Goal: Task Accomplishment & Management: Complete application form

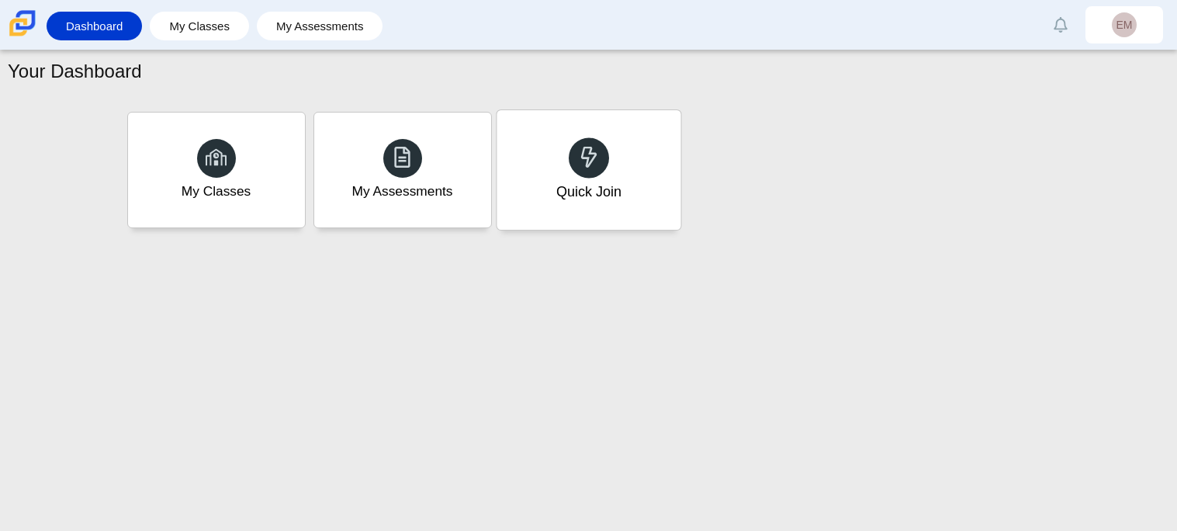
click at [611, 143] on div "Quick Join" at bounding box center [589, 170] width 184 height 120
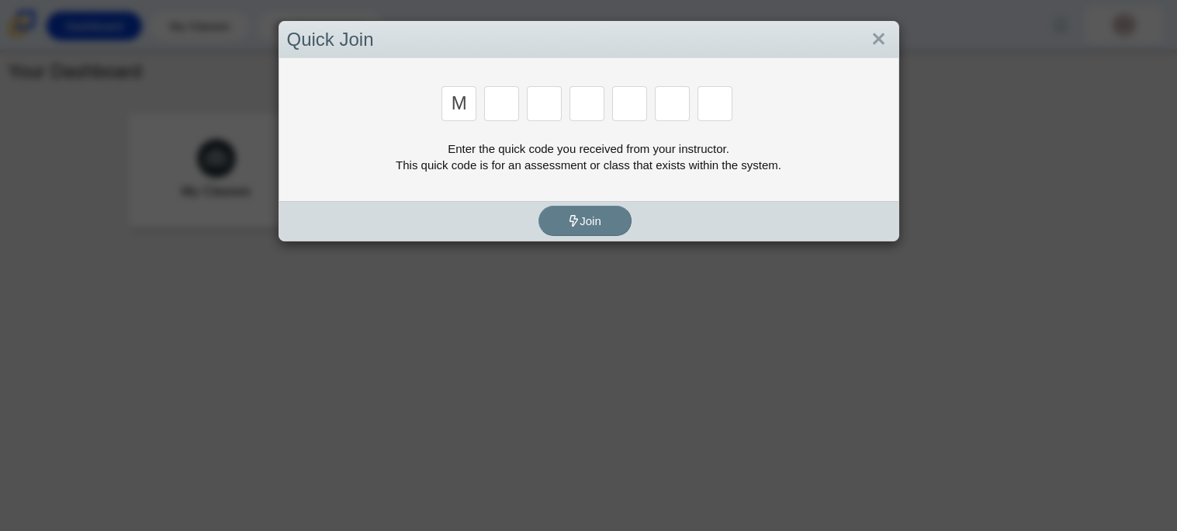
type input "m"
type input "7"
type input "e"
type input "3"
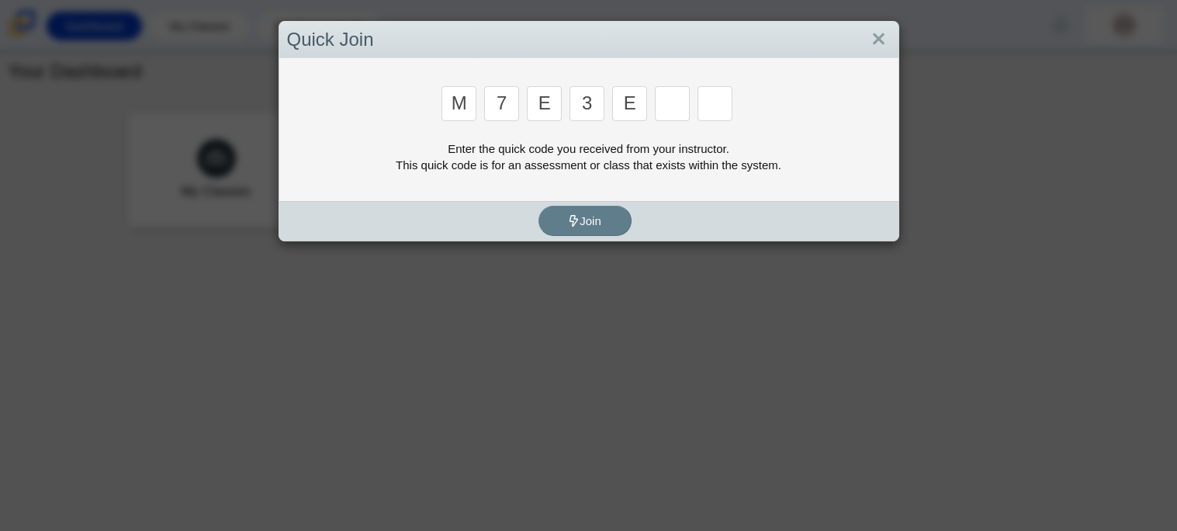
type input "e"
type input "v"
type input "w"
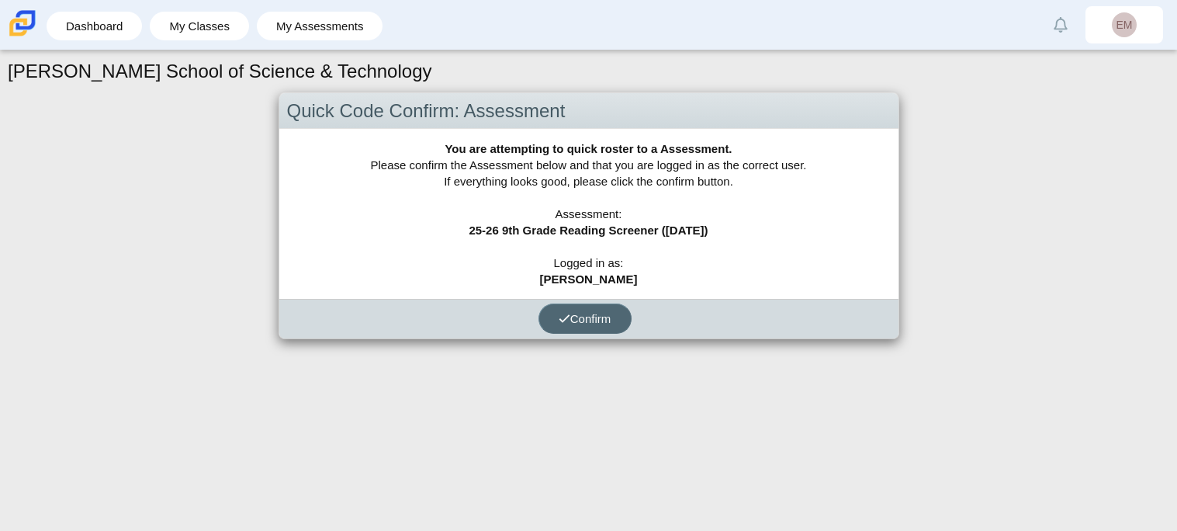
click at [584, 323] on span "Confirm" at bounding box center [585, 318] width 53 height 13
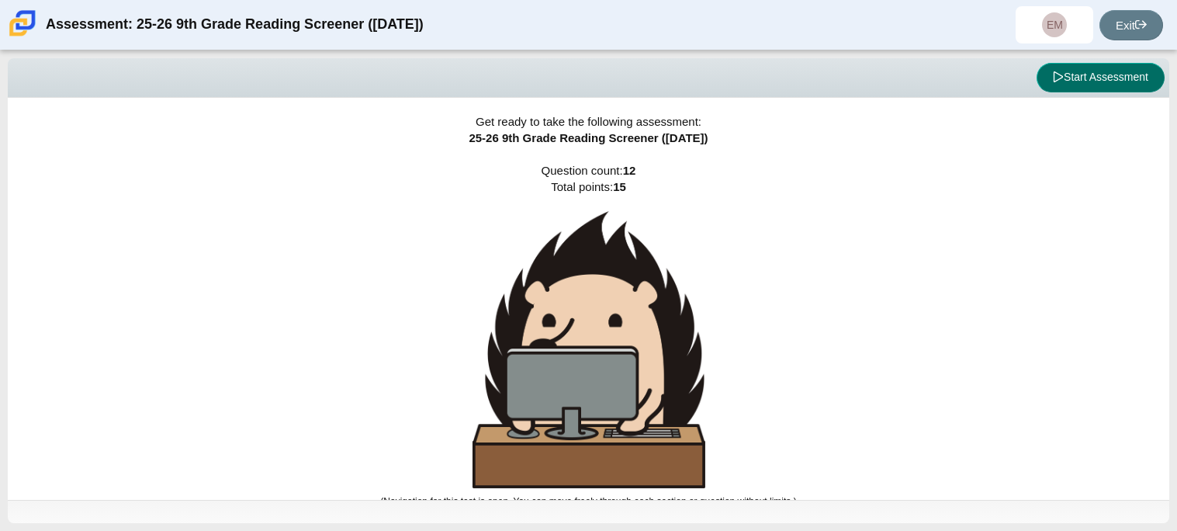
click at [1109, 82] on button "Start Assessment" at bounding box center [1101, 77] width 128 height 29
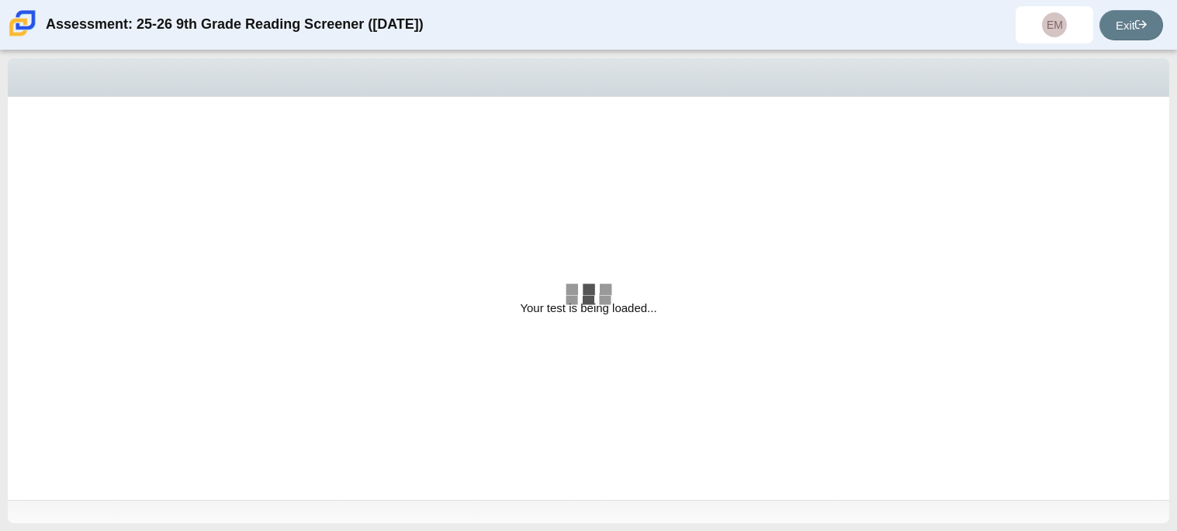
select select "ccc5b315-3c7c-471c-bf90-f22c8299c798"
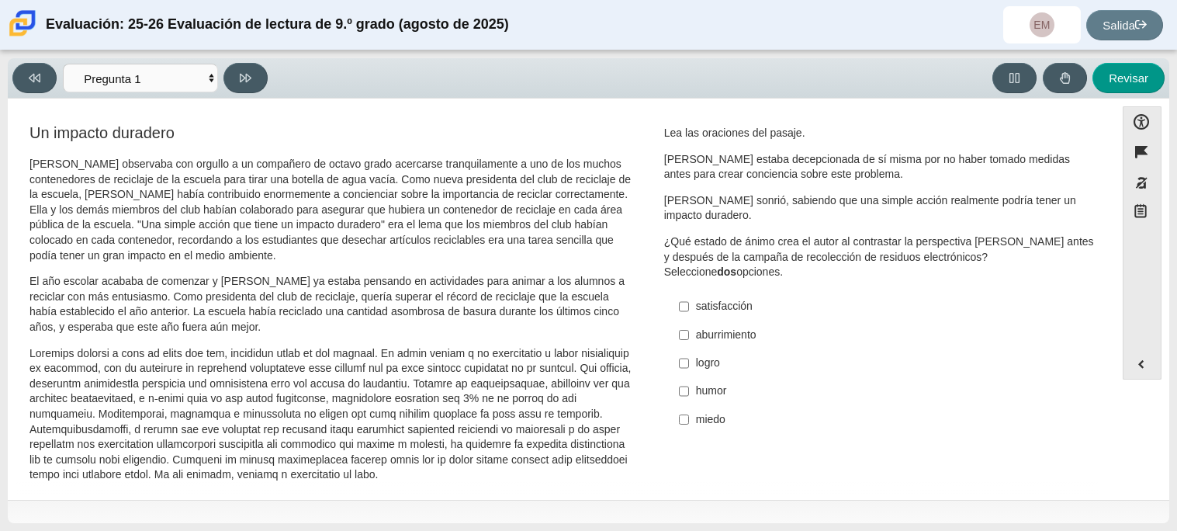
click at [709, 29] on div "Evaluación: 25-26 Evaluación de lectura de 9.º grado ([DATE]) EM [PERSON_NAME] …" at bounding box center [588, 25] width 1177 height 50
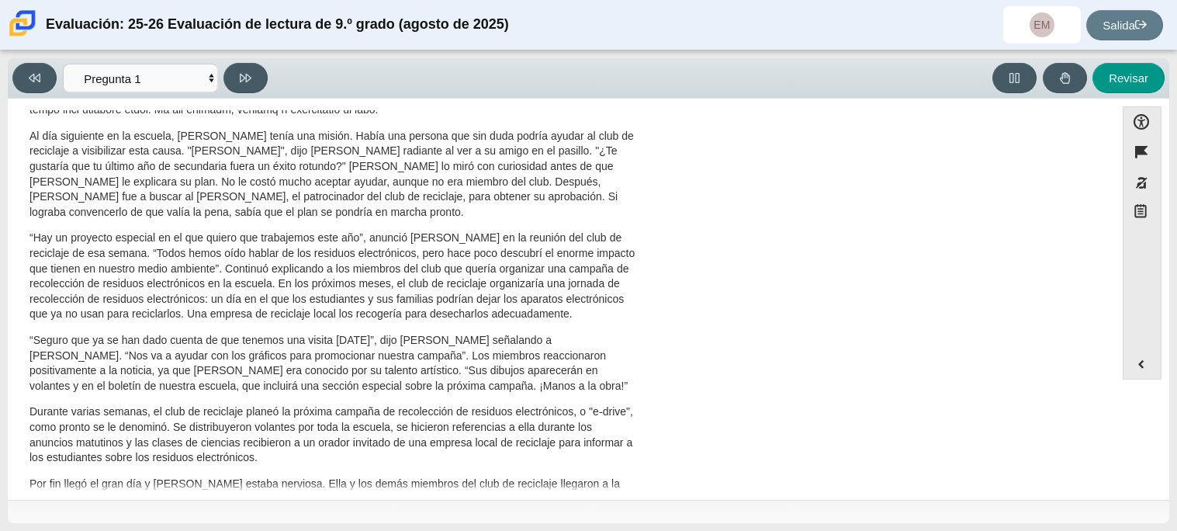
scroll to position [362, 0]
drag, startPoint x: 1107, startPoint y: 350, endPoint x: 1108, endPoint y: 306, distance: 44.3
click at [1108, 306] on div "Opciones de accesibilidad Cerca Esquema de colores Tamaño de fuente Zoom [MEDIC…" at bounding box center [589, 297] width 1146 height 383
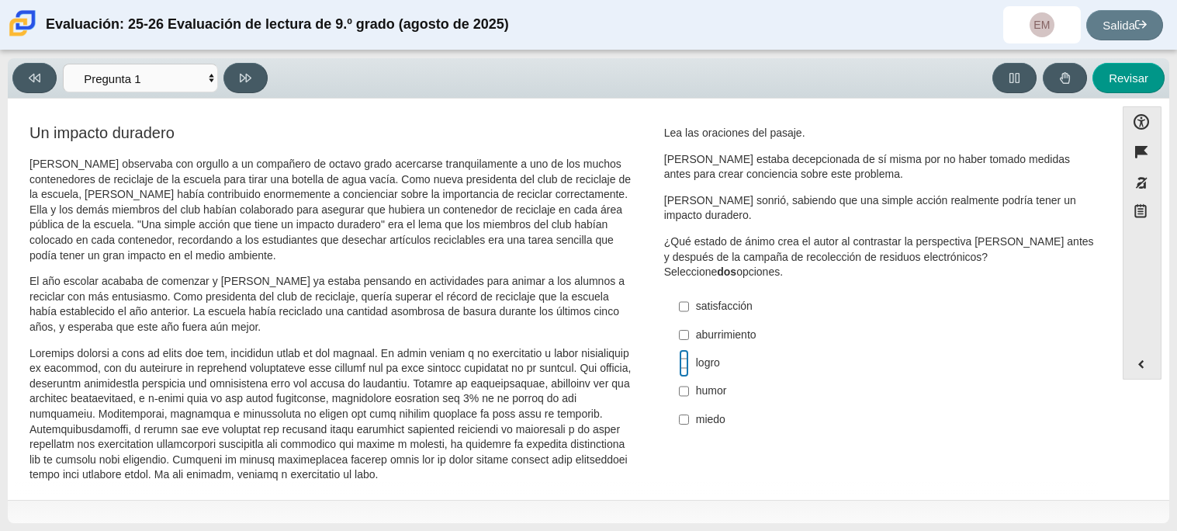
click at [679, 355] on input "logro logro" at bounding box center [684, 363] width 10 height 28
checkbox input "true"
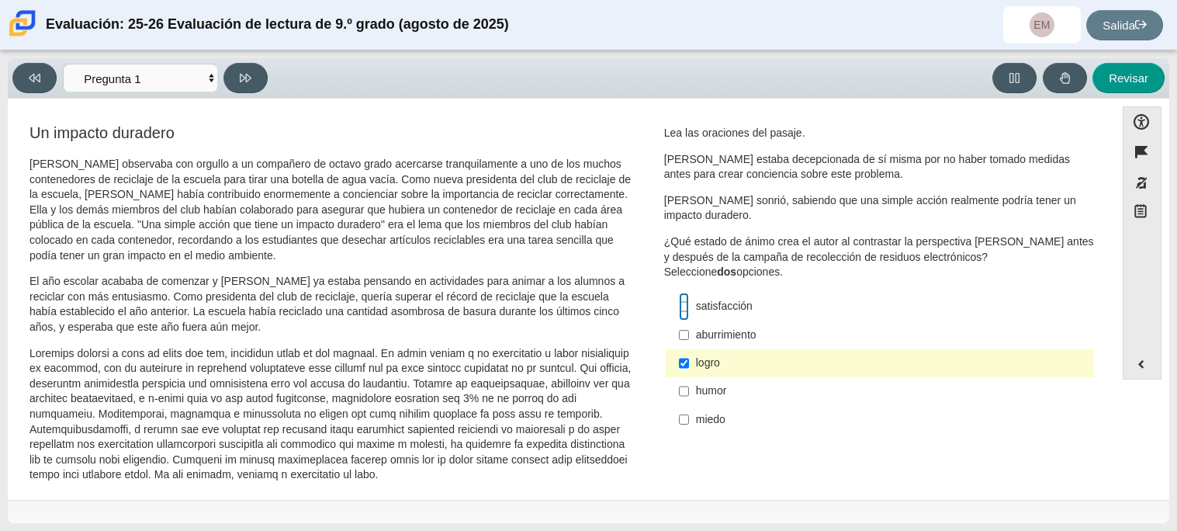
click at [679, 311] on input "satisfacción satisfacción" at bounding box center [684, 307] width 10 height 28
checkbox input "true"
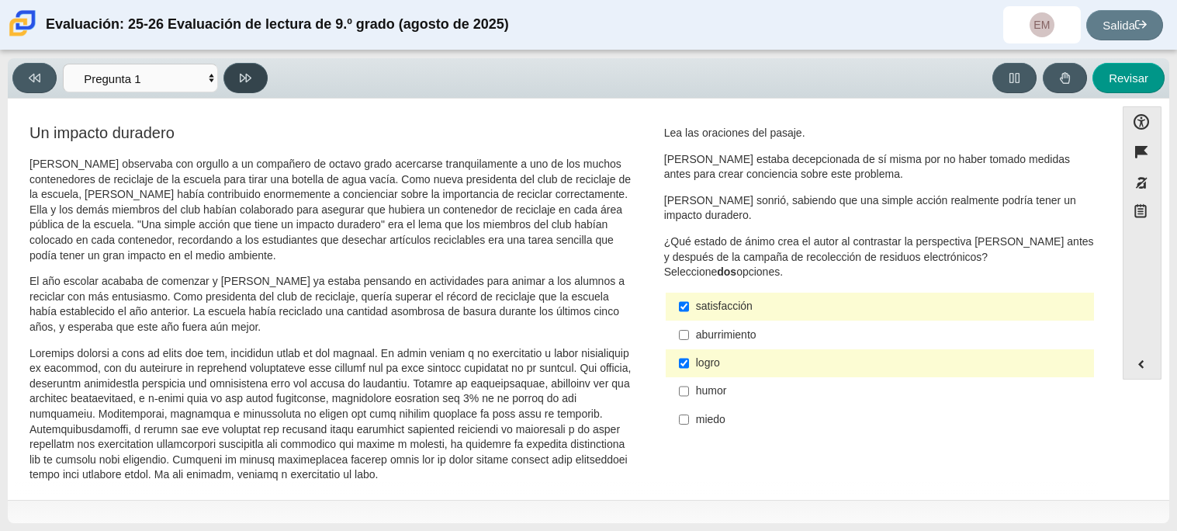
click at [249, 87] on button at bounding box center [246, 78] width 44 height 30
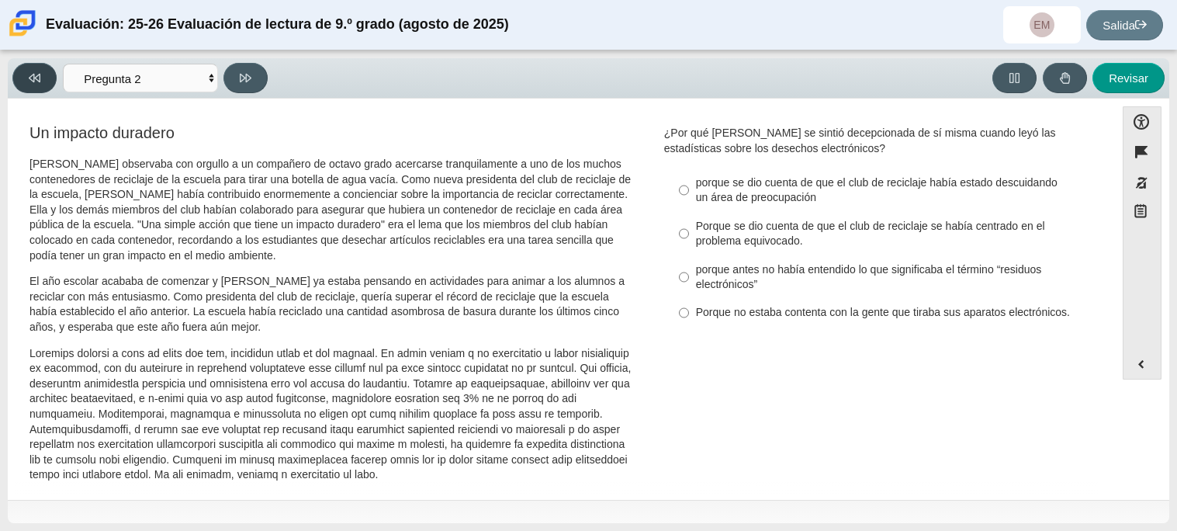
click at [35, 79] on icon at bounding box center [35, 78] width 12 height 12
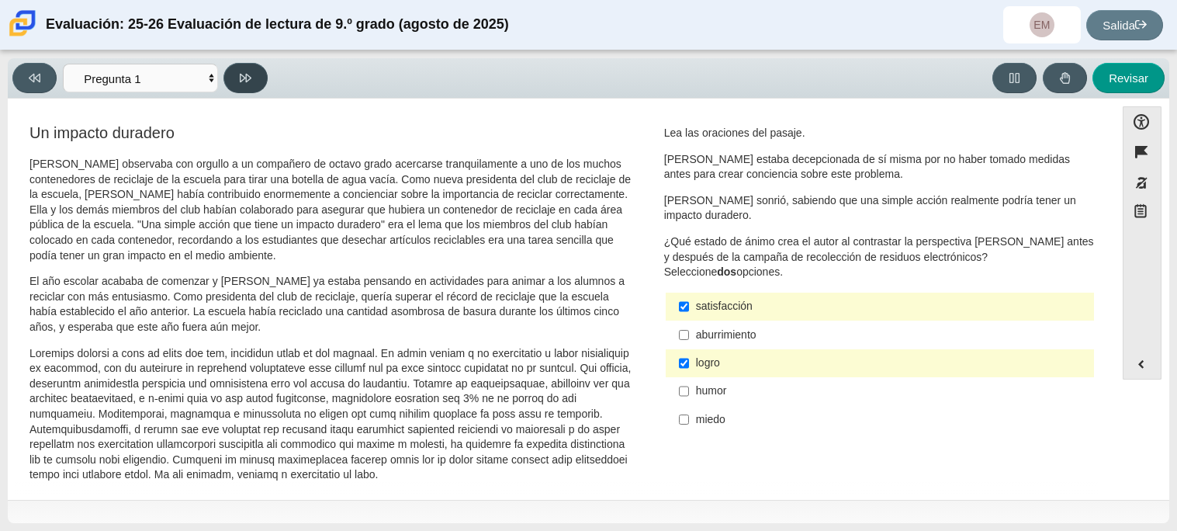
click at [240, 78] on icon at bounding box center [246, 78] width 12 height 9
select select "0ff64528-ffd7-428d-b192-babfaadd44e8"
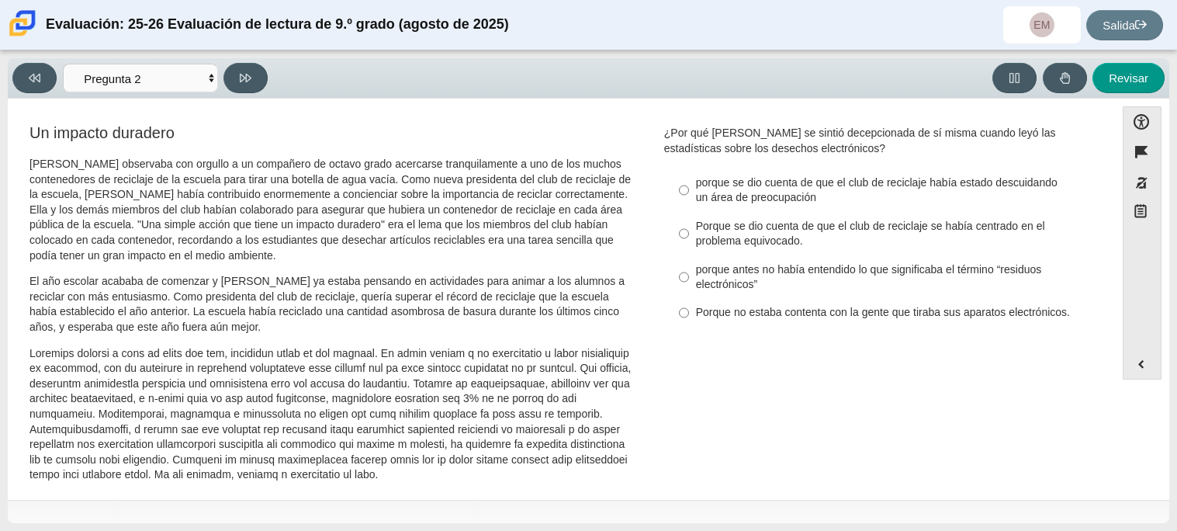
click at [710, 180] on font "porque se dio cuenta de que el club de reciclaje había estado descuidando un ár…" at bounding box center [877, 189] width 362 height 29
click at [689, 180] on input "porque se dio cuenta de que el club de reciclaje había estado descuidando un ár…" at bounding box center [684, 189] width 10 height 43
radio input "true"
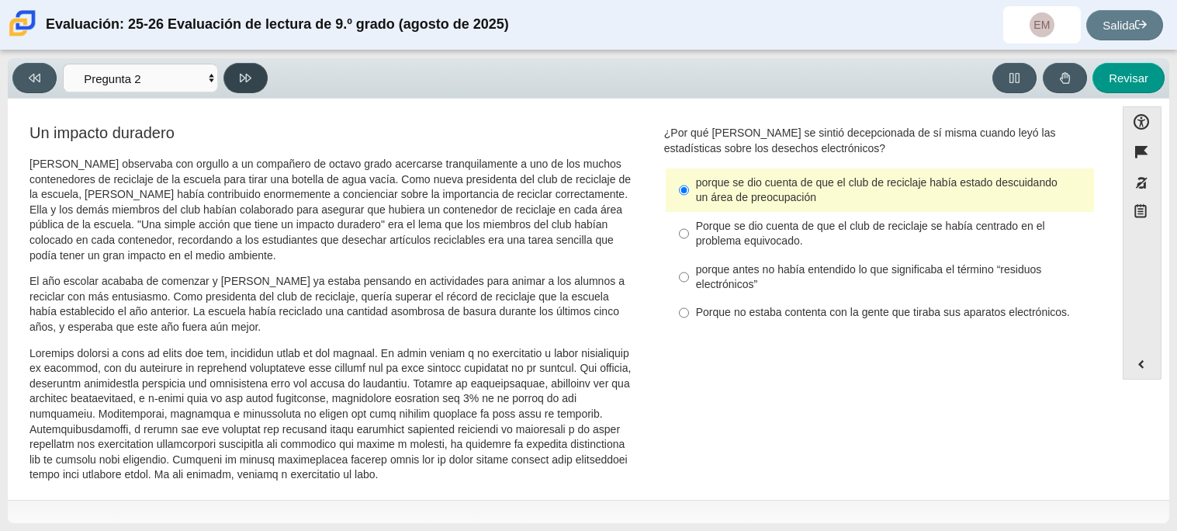
click at [251, 83] on button at bounding box center [246, 78] width 44 height 30
select select "7ce3d843-6974-4858-901c-1ff39630e843"
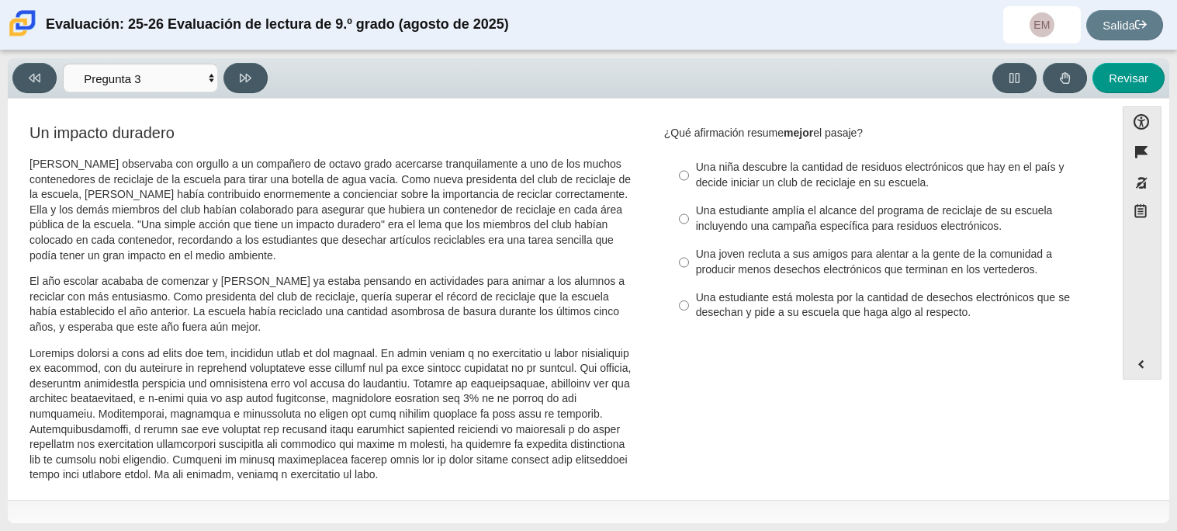
click at [811, 217] on font "Una estudiante amplía el alcance del programa de reciclaje de su escuela incluy…" at bounding box center [874, 217] width 357 height 29
click at [689, 217] on input "Una estudiante amplía el alcance del programa de reciclaje de su escuela incluy…" at bounding box center [684, 218] width 10 height 43
radio input "true"
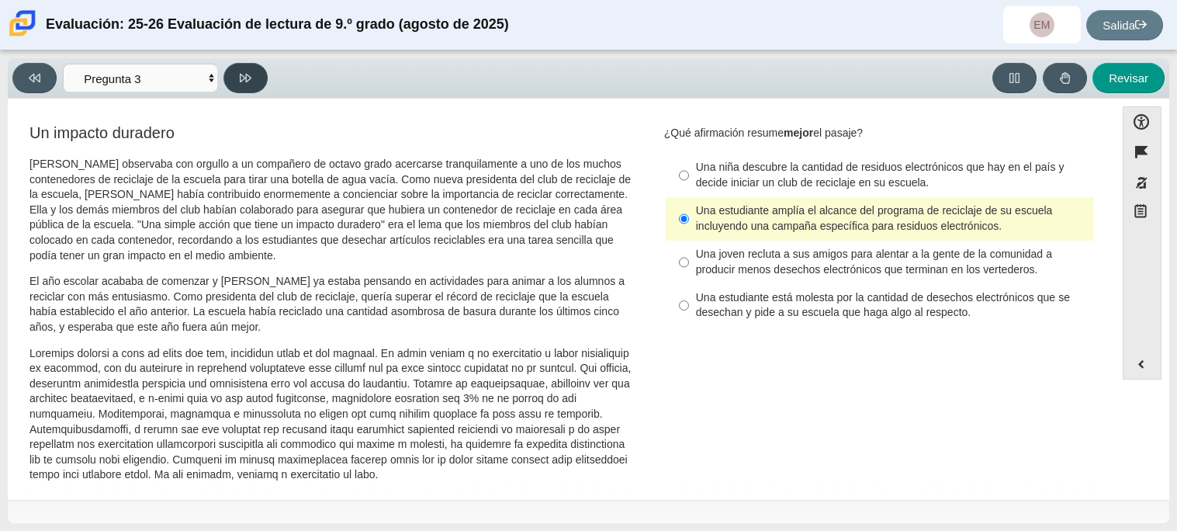
click at [234, 75] on button at bounding box center [246, 78] width 44 height 30
select select "ca9ea0f1-49c5-4bd1-83b0-472c18652b42"
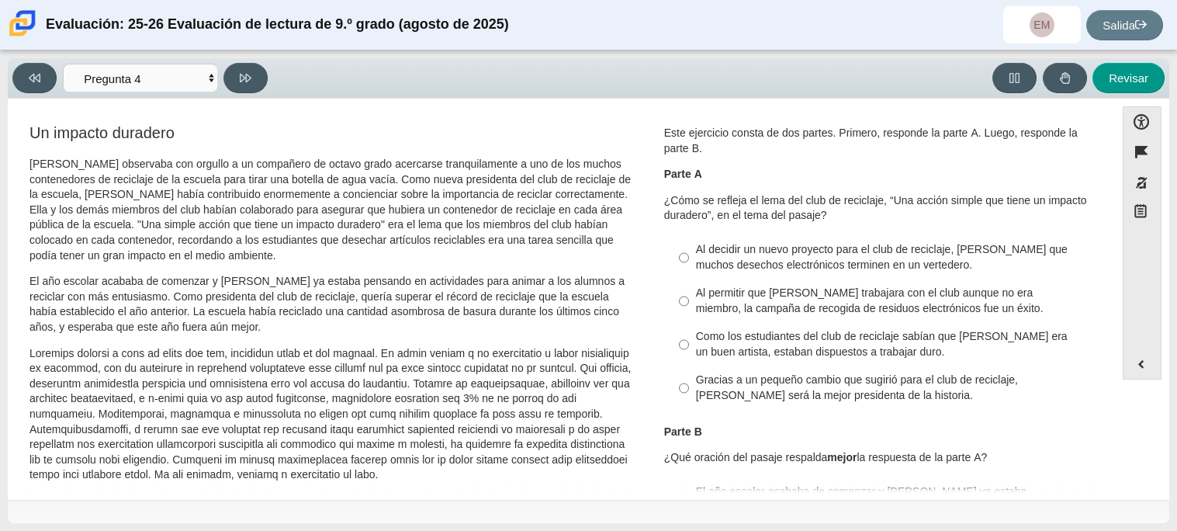
click at [702, 265] on font "Al decidir un nuevo proyecto para el club de reciclaje, [PERSON_NAME] que mucho…" at bounding box center [882, 256] width 372 height 29
click at [689, 265] on input "Al decidir un nuevo proyecto para el club de reciclaje, [PERSON_NAME] que mucho…" at bounding box center [684, 257] width 10 height 43
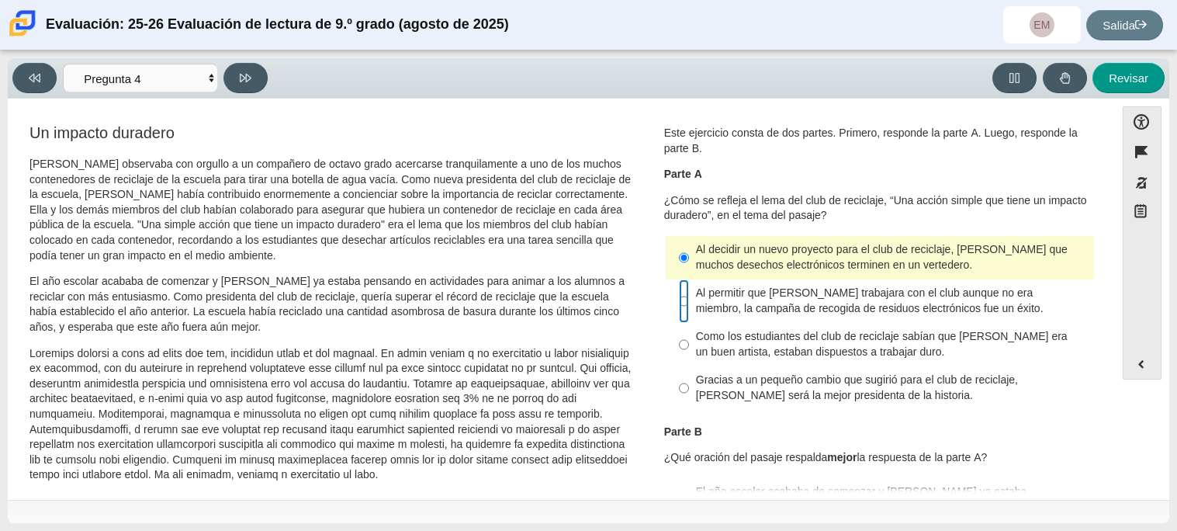
radio input "false"
radio input "true"
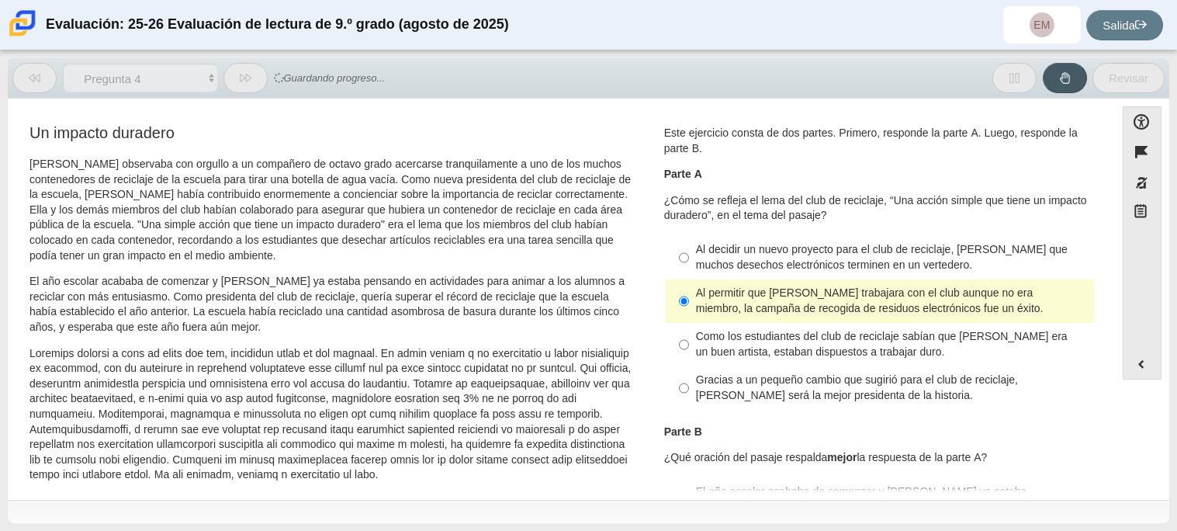
click at [706, 251] on font "Al decidir un nuevo proyecto para el club de reciclaje, [PERSON_NAME] que mucho…" at bounding box center [882, 256] width 372 height 29
click at [689, 251] on input "Al decidir un nuevo proyecto para el club de reciclaje, [PERSON_NAME] que mucho…" at bounding box center [684, 257] width 10 height 43
radio input "true"
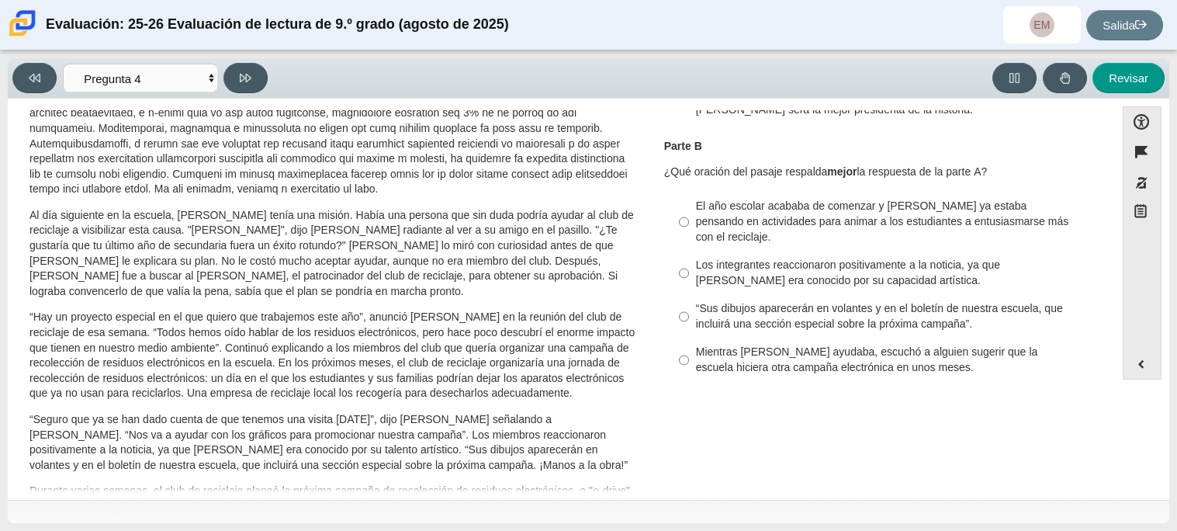
scroll to position [301, 0]
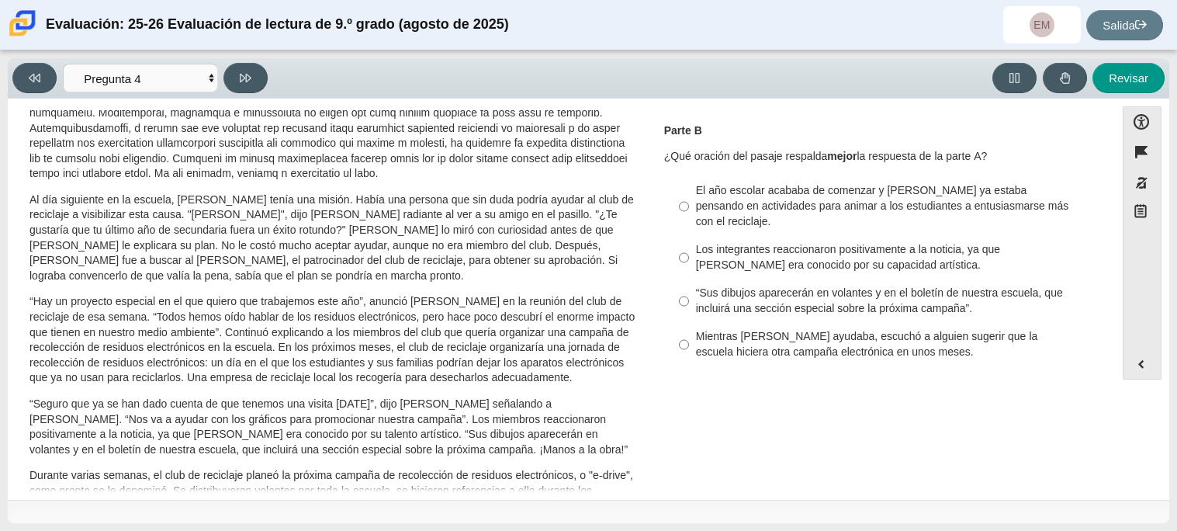
click at [702, 213] on font "El año escolar acababa de comenzar y [PERSON_NAME] ya estaba pensando en activi…" at bounding box center [882, 205] width 373 height 44
click at [689, 213] on input "El año escolar acababa de comenzar y [PERSON_NAME] ya estaba pensando en activi…" at bounding box center [684, 206] width 10 height 59
radio input "true"
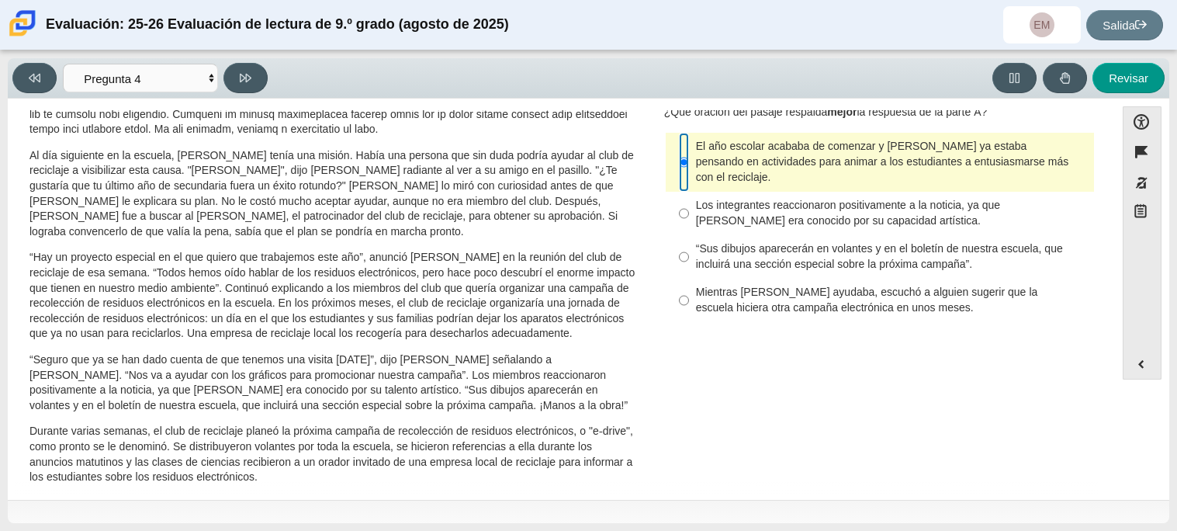
scroll to position [348, 0]
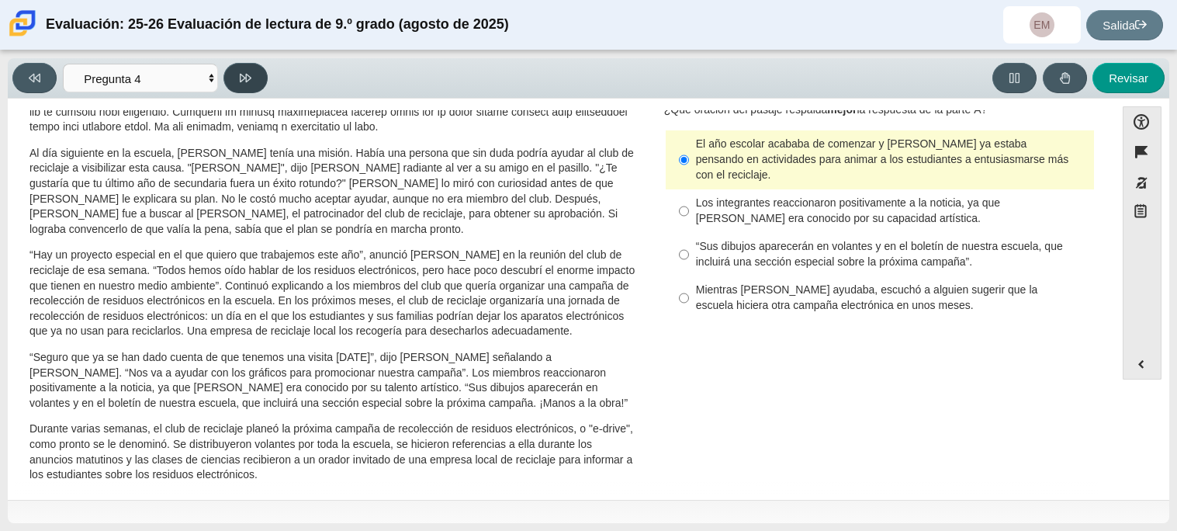
click at [255, 68] on button at bounding box center [246, 78] width 44 height 30
select select "e41f1a79-e29f-4095-8030-a53364015bed"
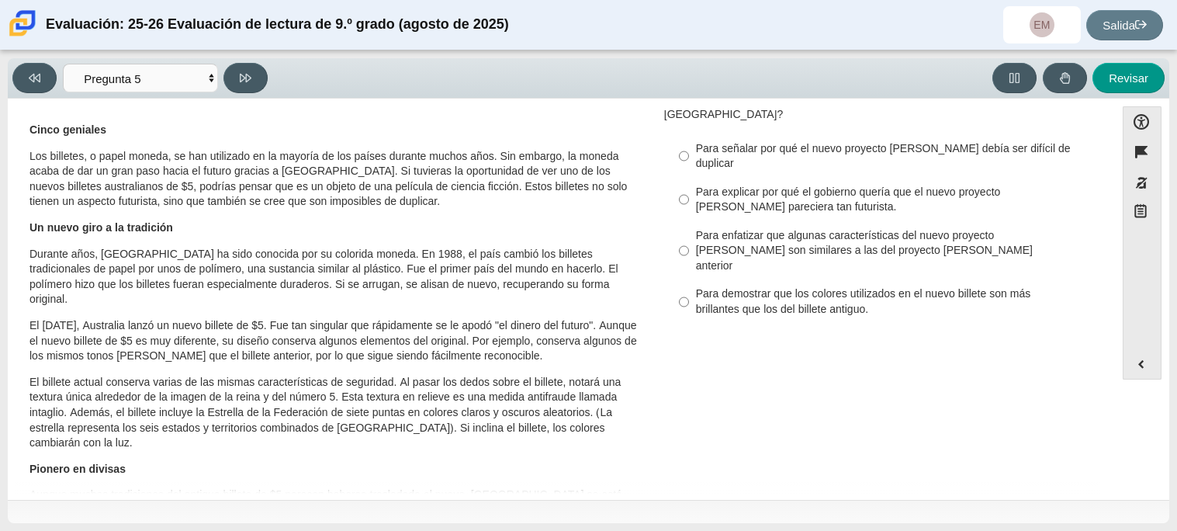
scroll to position [0, 0]
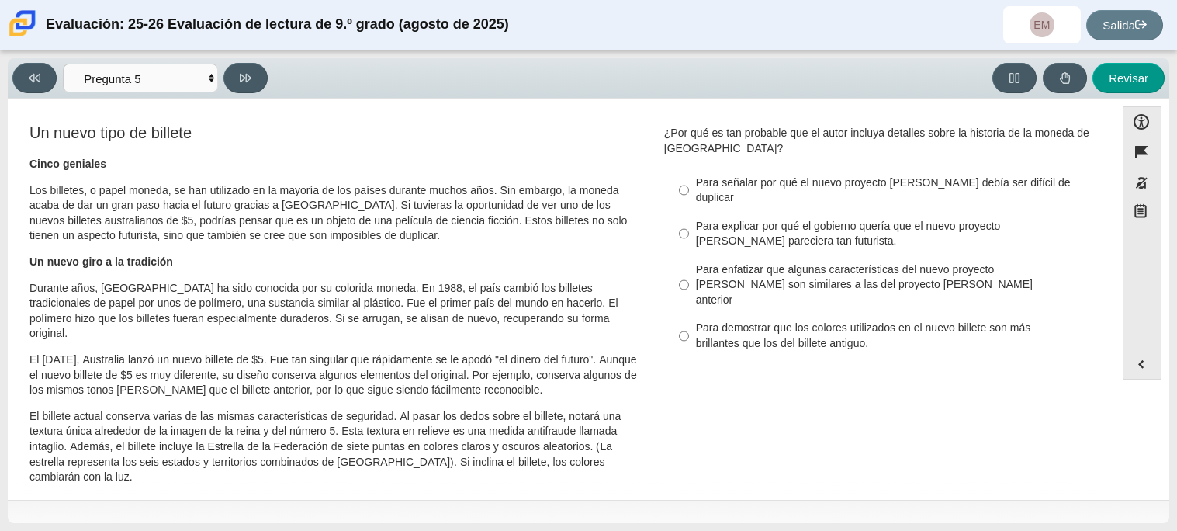
click at [1097, 167] on div "Pregunta ¿Por qué es tan probable que el autor incluya detalles sobre la histor…" at bounding box center [880, 245] width 455 height 247
click at [833, 262] on font "Para enfatizar que algunas características del nuevo proyecto [PERSON_NAME] son…" at bounding box center [864, 284] width 337 height 44
click at [689, 256] on input "Para enfatizar que algunas características del nuevo proyecto [PERSON_NAME] son…" at bounding box center [684, 284] width 10 height 59
radio input "true"
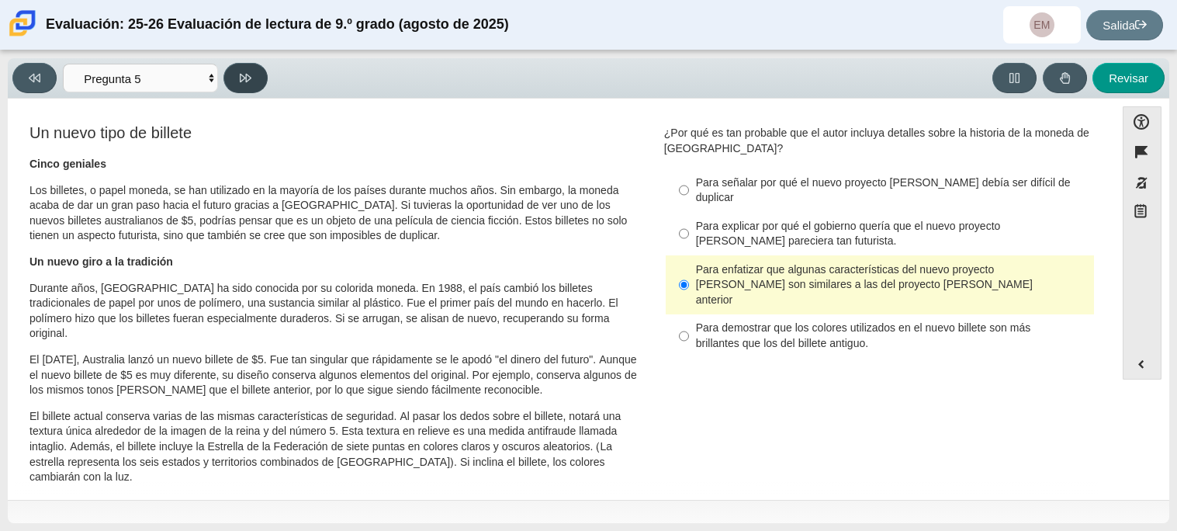
click at [236, 82] on button at bounding box center [246, 78] width 44 height 30
select select "69146e31-7b3d-4a3e-9ce6-f30c24342ae0"
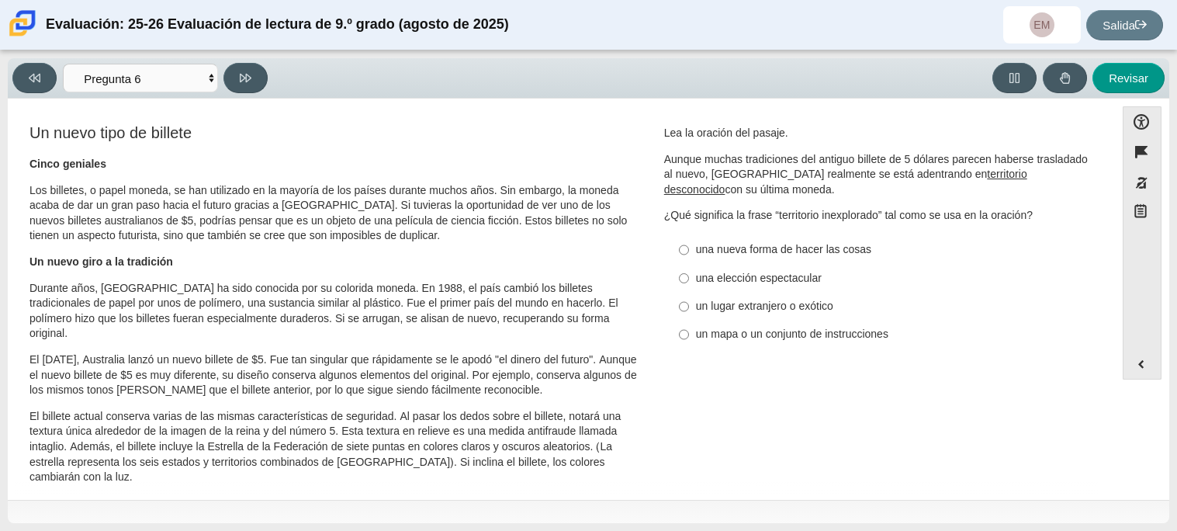
click at [688, 311] on label "un lugar extranjero o exótico un lugar extranjero o exótico" at bounding box center [881, 307] width 426 height 28
click at [688, 311] on input "un lugar extranjero o exótico un lugar extranjero o exótico" at bounding box center [684, 307] width 10 height 28
radio input "true"
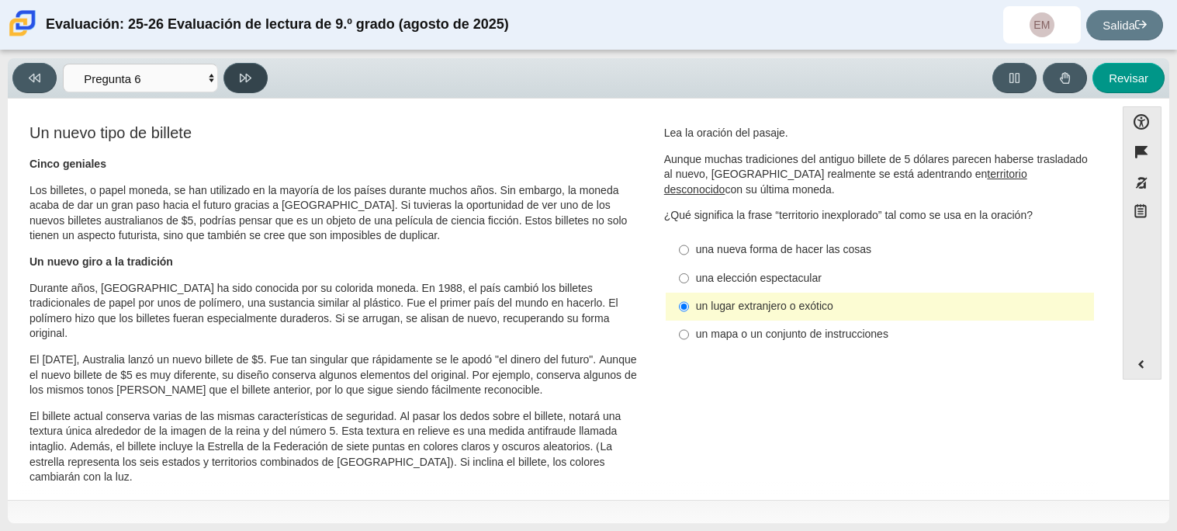
click at [243, 74] on icon at bounding box center [246, 78] width 12 height 9
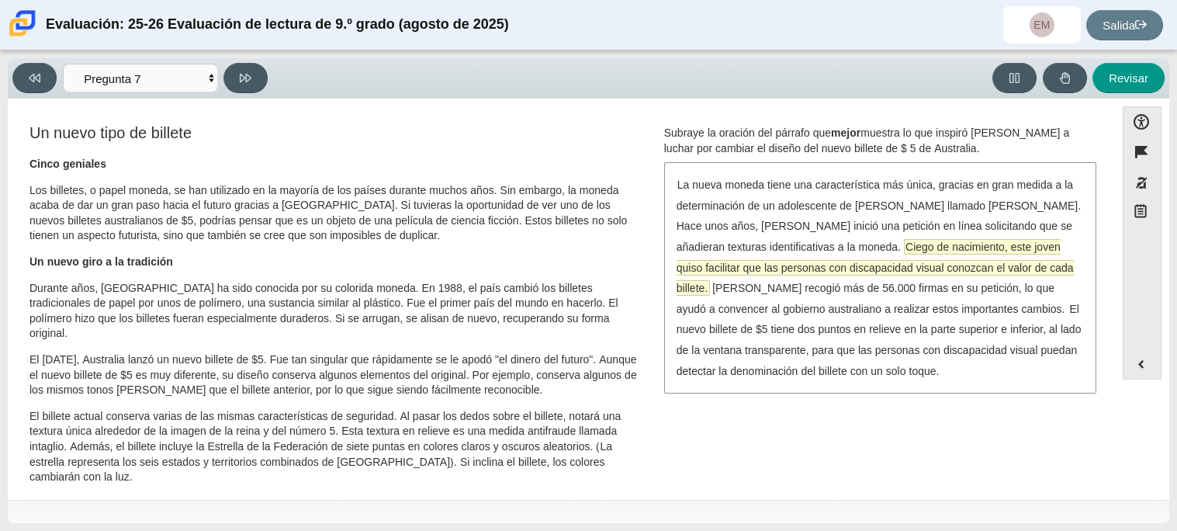
click at [873, 248] on font "Ciego de nacimiento, este joven quiso facilitar que las personas con discapacid…" at bounding box center [875, 267] width 397 height 55
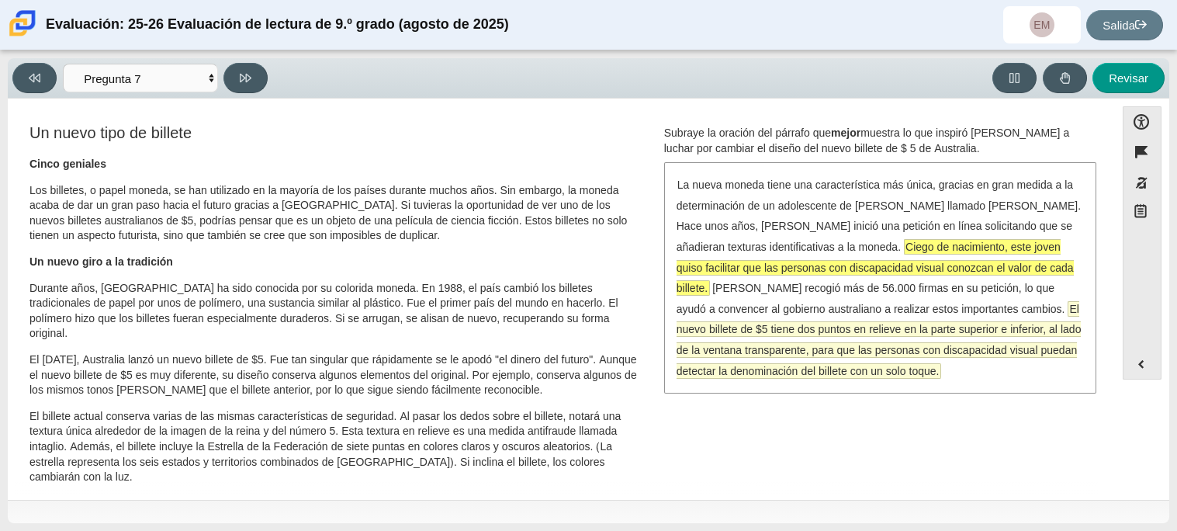
click at [819, 347] on font "El nuevo billete de $5 tiene dos puntos en relieve en la parte superior e infer…" at bounding box center [879, 340] width 405 height 76
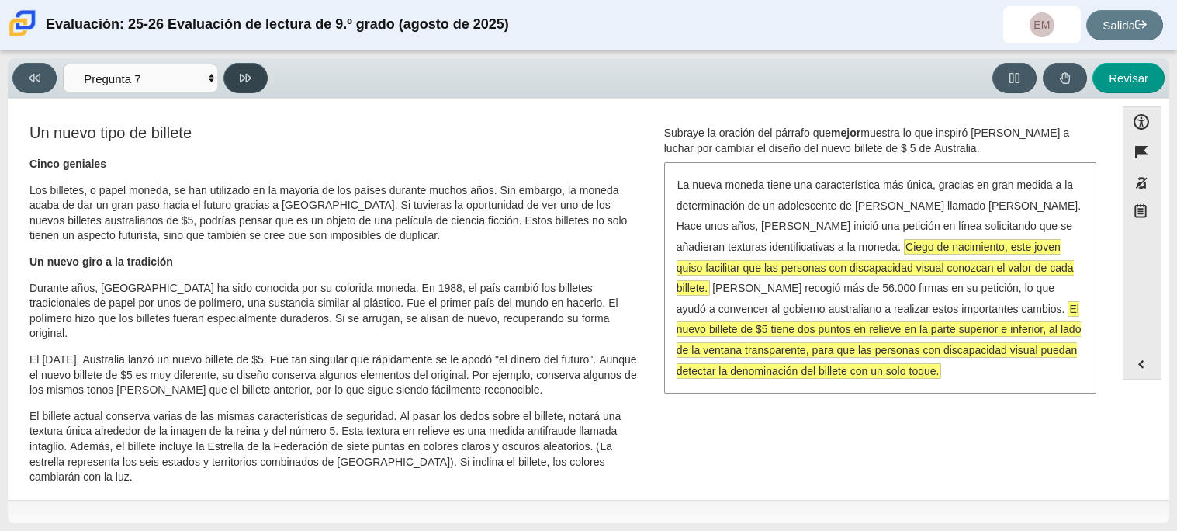
click at [238, 84] on button at bounding box center [246, 78] width 44 height 30
select select "ea8338c2-a6a3-418e-a305-2b963b54a290"
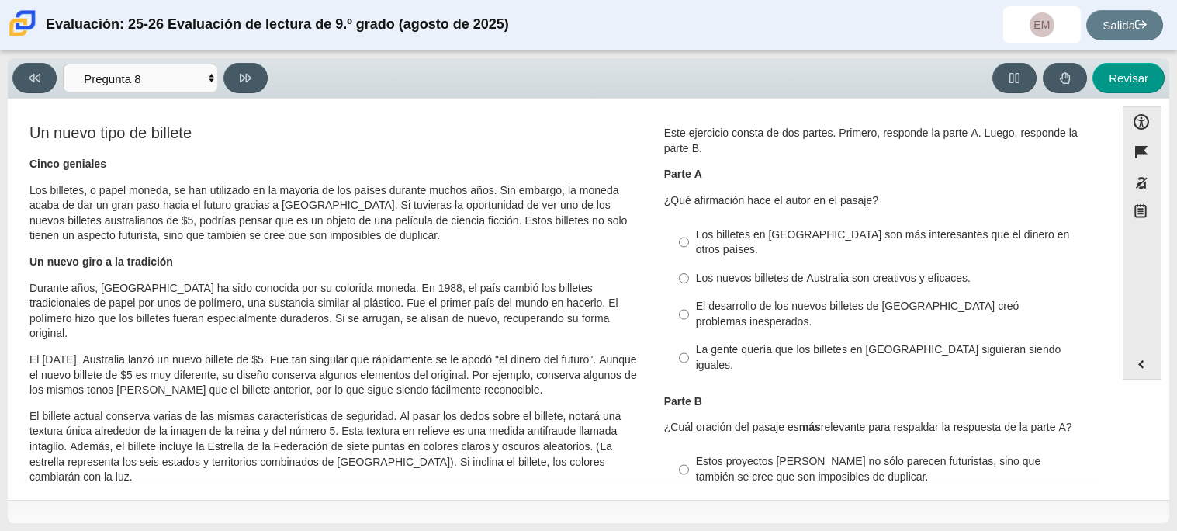
click at [696, 271] on div "Los nuevos billetes de Australia son creativos y eficaces." at bounding box center [892, 279] width 392 height 16
click at [689, 270] on input "Los nuevos billetes de Australia son creativos y eficaces. Los nuevos billetes …" at bounding box center [684, 278] width 10 height 28
radio input "true"
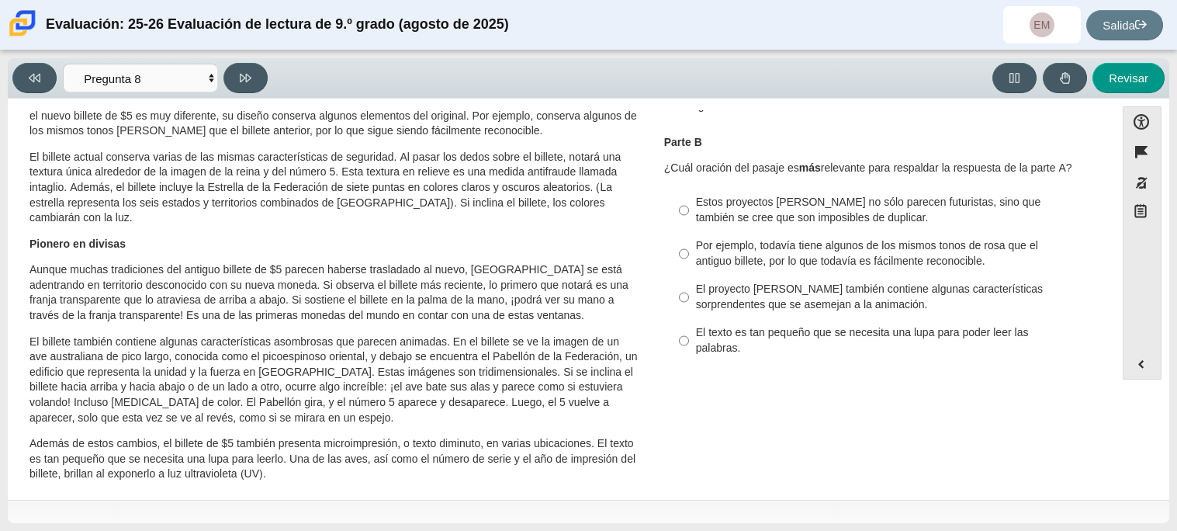
scroll to position [255, 0]
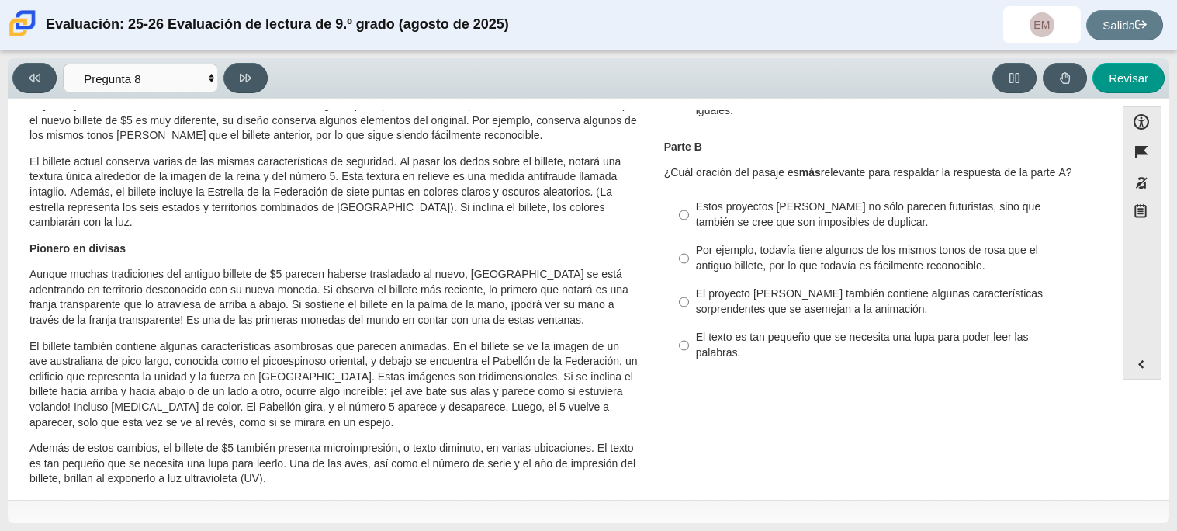
click at [829, 199] on font "Estos proyectos [PERSON_NAME] no sólo parecen futuristas, sino que también se c…" at bounding box center [868, 213] width 345 height 29
click at [689, 193] on input "Estos proyectos [PERSON_NAME] no sólo parecen futuristas, sino que también se c…" at bounding box center [684, 214] width 10 height 43
radio input "true"
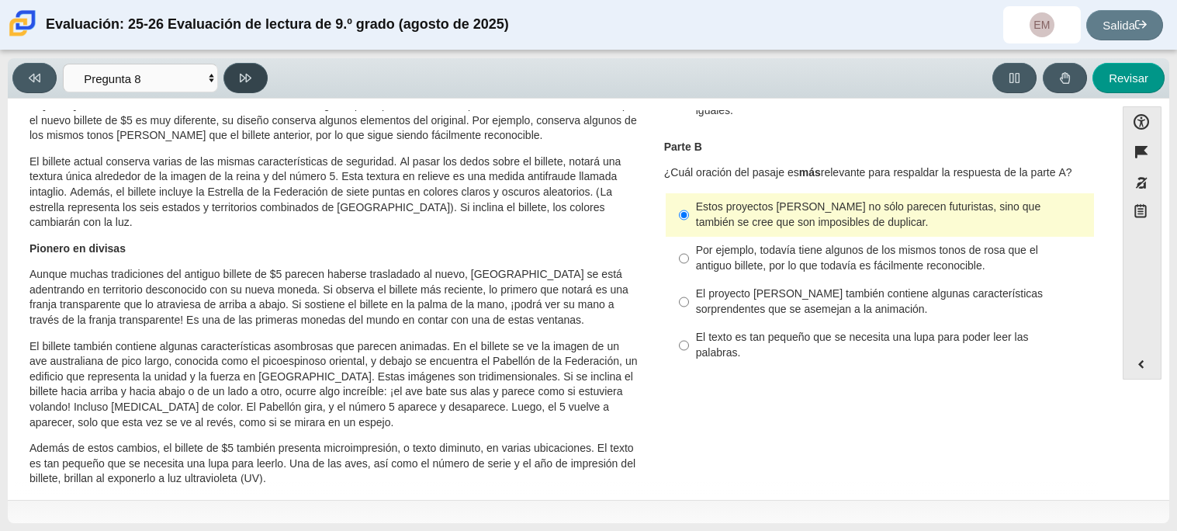
click at [251, 77] on button at bounding box center [246, 78] width 44 height 30
select select "89f058d6-b15c-4ef5-a4b3-fdaffb8868b6"
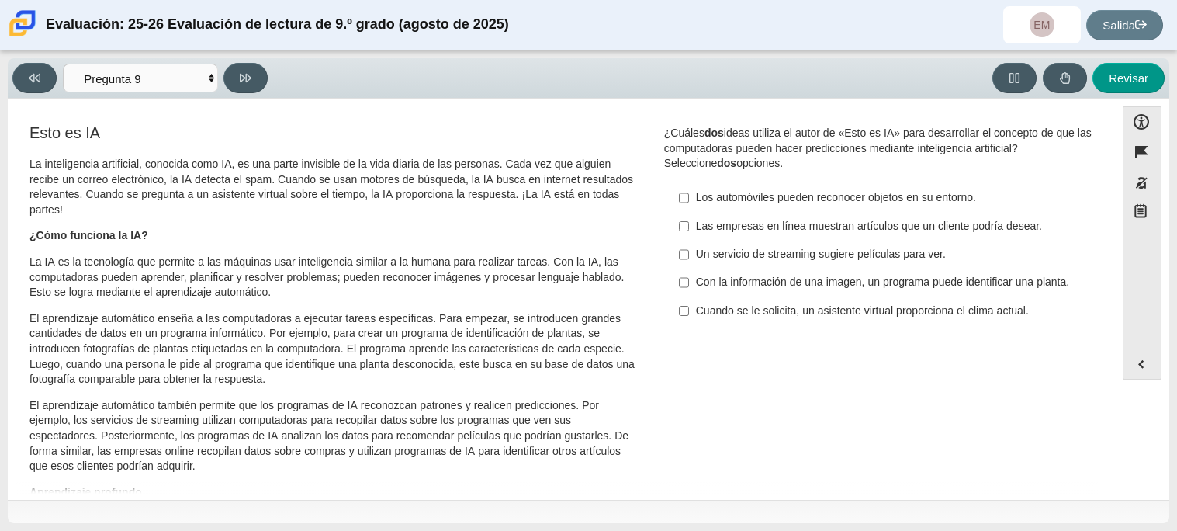
click at [1108, 147] on div "Opciones de accesibilidad Cerca Esquema de colores Tamaño de fuente Zoom [MEDIC…" at bounding box center [589, 297] width 1146 height 383
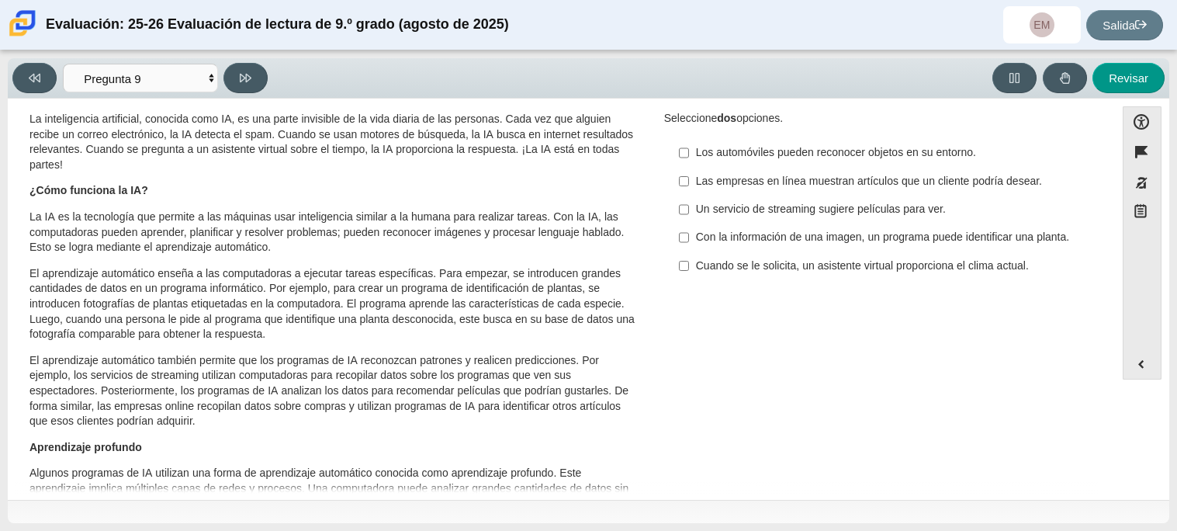
scroll to position [0, 0]
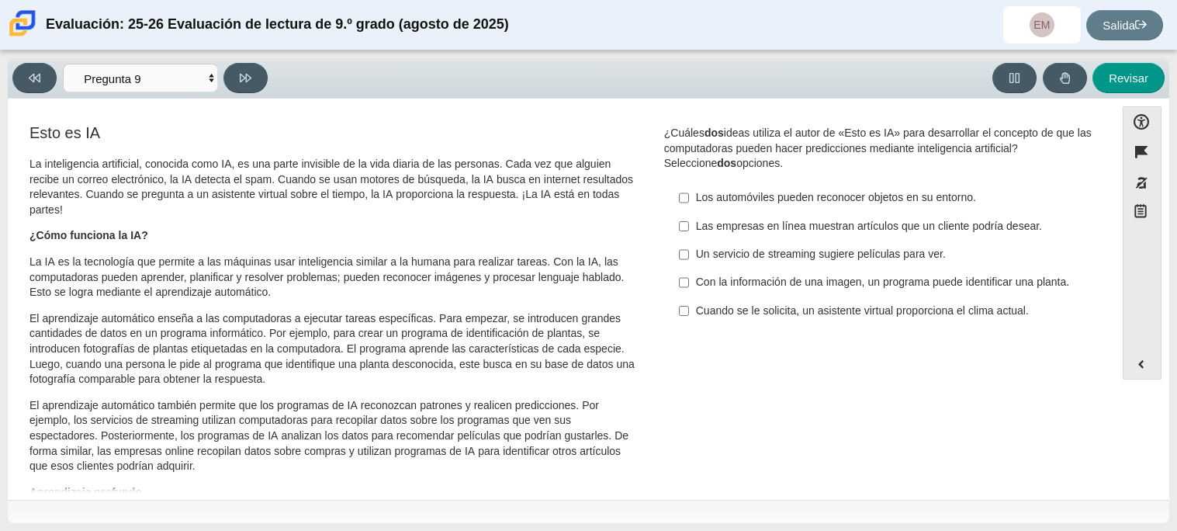
click at [688, 295] on label "Con la información de una imagen, un programa puede identificar una planta. Con…" at bounding box center [881, 283] width 426 height 28
click at [688, 295] on input "Con la información de una imagen, un programa puede identificar una planta. Con…" at bounding box center [684, 283] width 10 height 28
checkbox input "true"
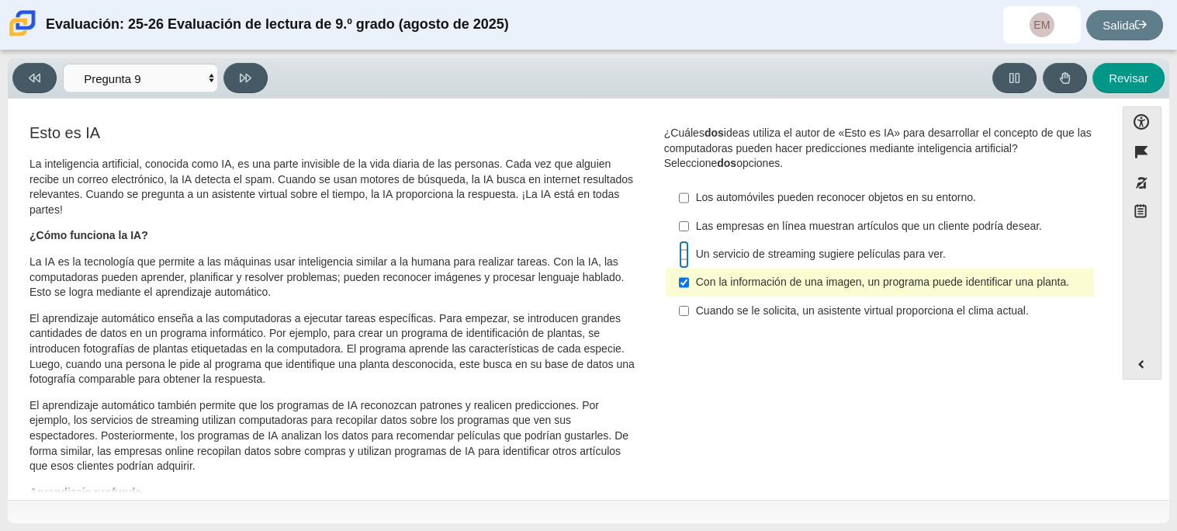
click at [680, 255] on input "Un servicio de streaming sugiere películas para ver. Un servicio de streaming s…" at bounding box center [684, 255] width 10 height 28
checkbox input "true"
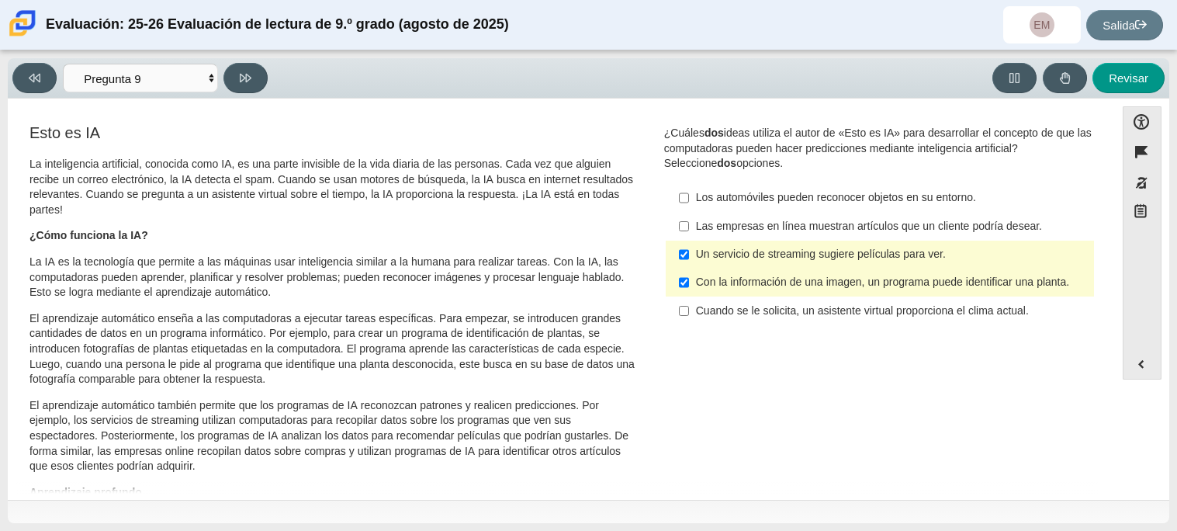
click at [696, 317] on font "Cuando se le solicita, un asistente virtual proporciona el clima actual." at bounding box center [862, 310] width 333 height 14
click at [689, 318] on input "Cuando se le solicita, un asistente virtual proporciona el clima actual. Cuando…" at bounding box center [684, 311] width 10 height 28
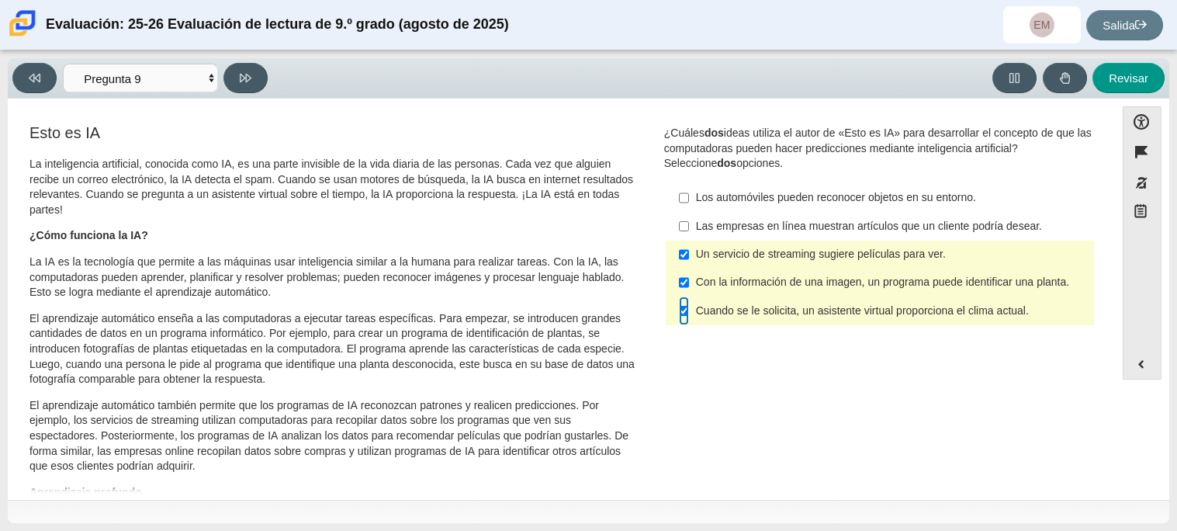
click at [680, 323] on input "Cuando se le solicita, un asistente virtual proporciona el clima actual. Cuando…" at bounding box center [684, 311] width 10 height 28
checkbox input "false"
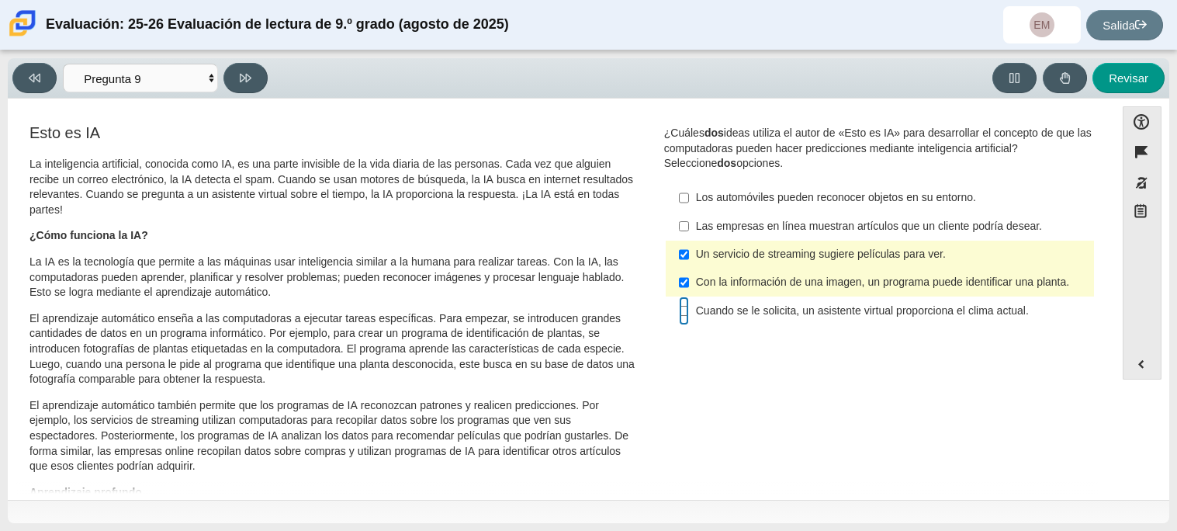
drag, startPoint x: 1108, startPoint y: 196, endPoint x: 1114, endPoint y: 227, distance: 31.7
click at [1114, 227] on div "Opciones de accesibilidad Cerca Esquema de colores Tamaño de fuente Zoom [MEDIC…" at bounding box center [589, 297] width 1146 height 383
click at [1113, 222] on div "Opciones de accesibilidad Cerca Esquema de colores Tamaño de fuente Zoom [MEDIC…" at bounding box center [589, 297] width 1146 height 383
click at [706, 245] on label "Un servicio de streaming sugiere películas para ver. Un servicio de streaming s…" at bounding box center [881, 255] width 426 height 28
click at [689, 245] on input "Un servicio de streaming sugiere películas para ver. Un servicio de streaming s…" at bounding box center [684, 255] width 10 height 28
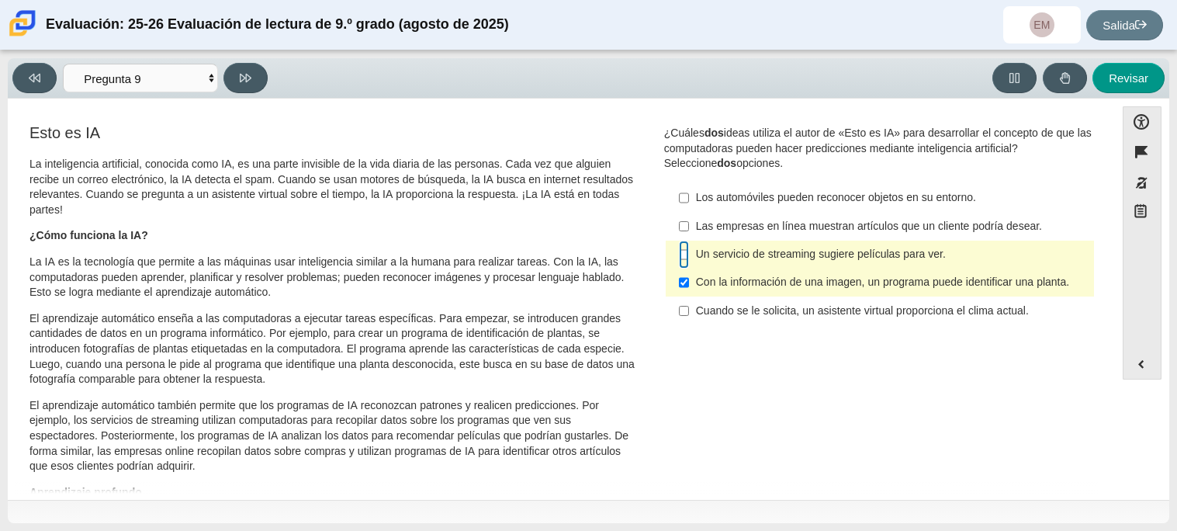
checkbox input "false"
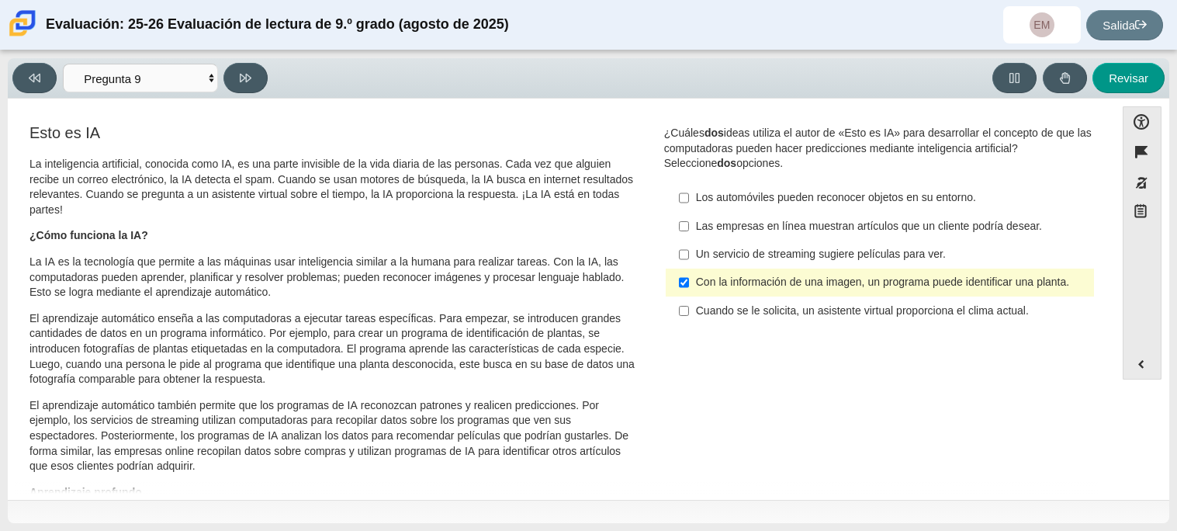
click at [707, 195] on font "Los automóviles pueden reconocer objetos en su entorno." at bounding box center [836, 197] width 280 height 14
click at [689, 195] on input "Los automóviles pueden reconocer objetos en su entorno. Los automóviles pueden …" at bounding box center [684, 198] width 10 height 28
checkbox input "true"
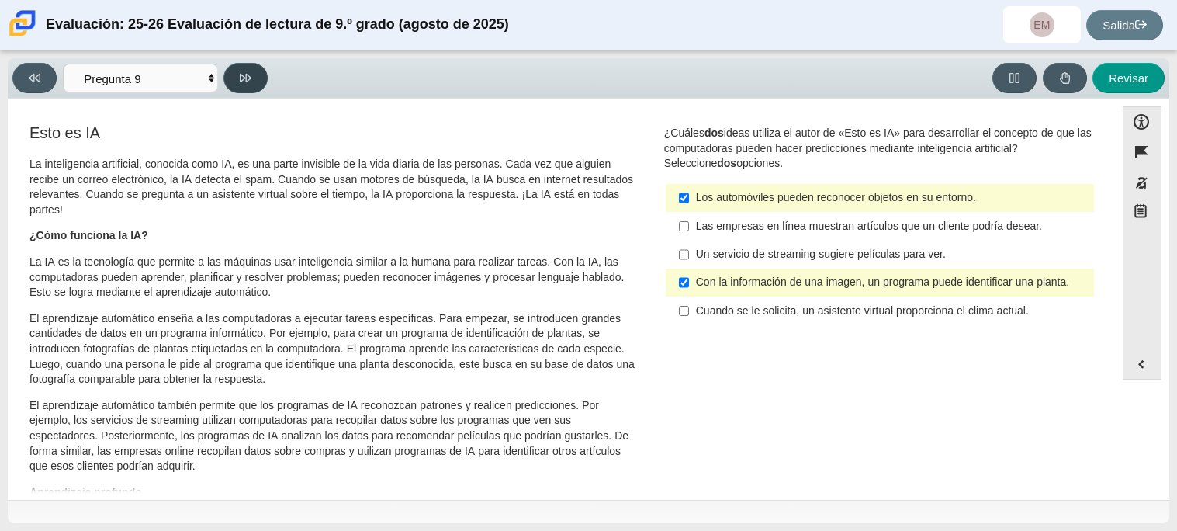
click at [238, 75] on button at bounding box center [246, 78] width 44 height 30
select select "cdf3c14e-a918-44d1-9b63-3db0fa81641e"
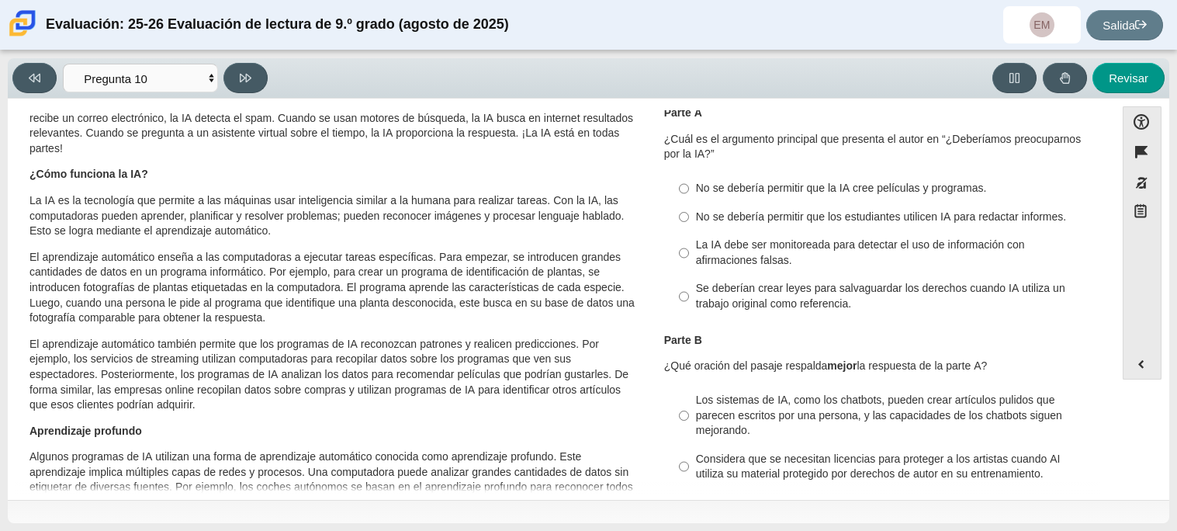
scroll to position [92, 0]
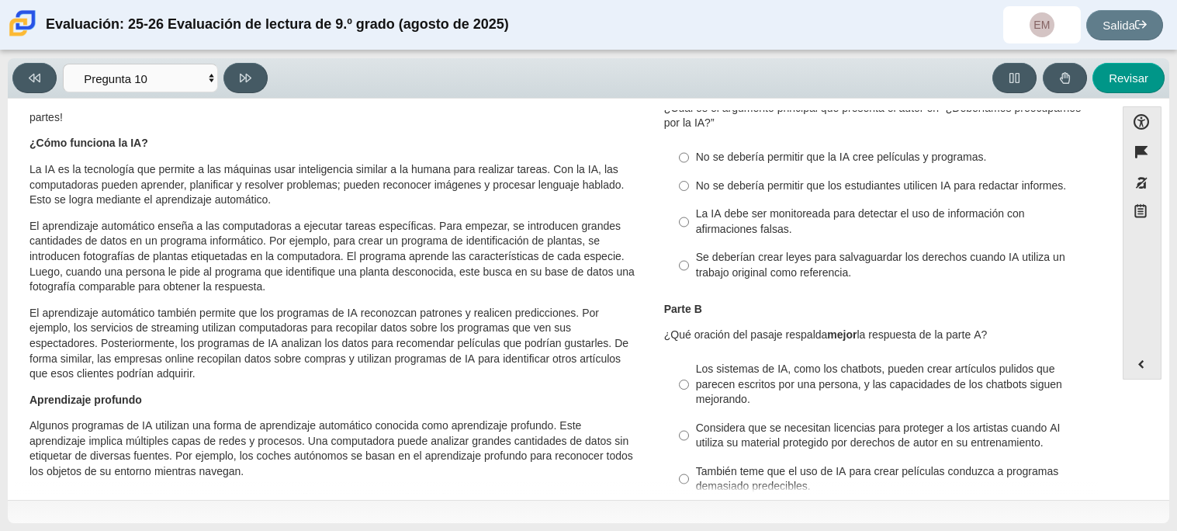
click at [738, 182] on font "No se debería permitir que los estudiantes utilicen IA para redactar informes." at bounding box center [881, 186] width 370 height 14
click at [689, 182] on input "No se debería permitir que los estudiantes utilicen IA para redactar informes. …" at bounding box center [684, 186] width 10 height 28
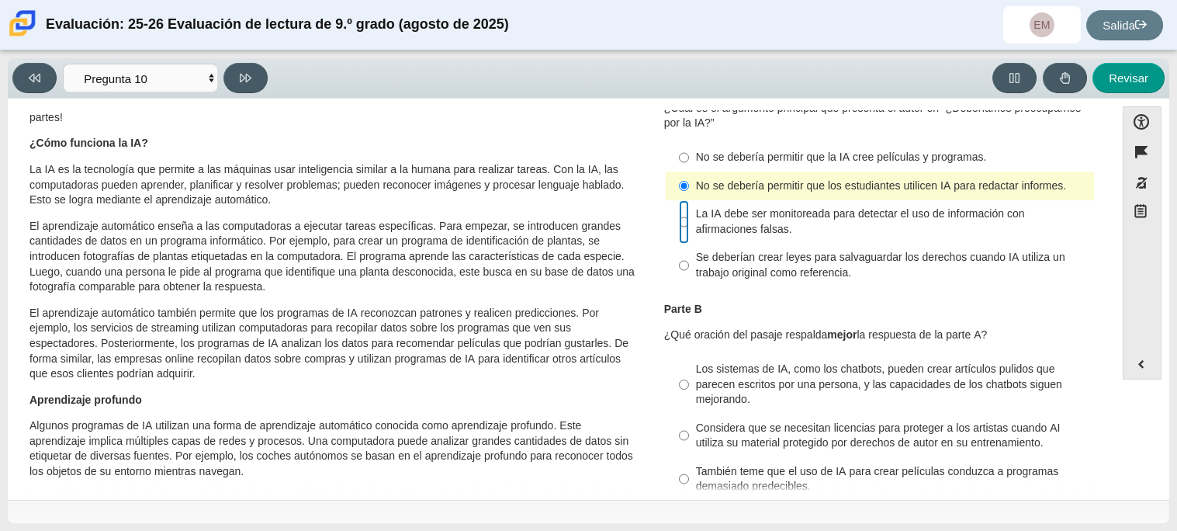
radio input "false"
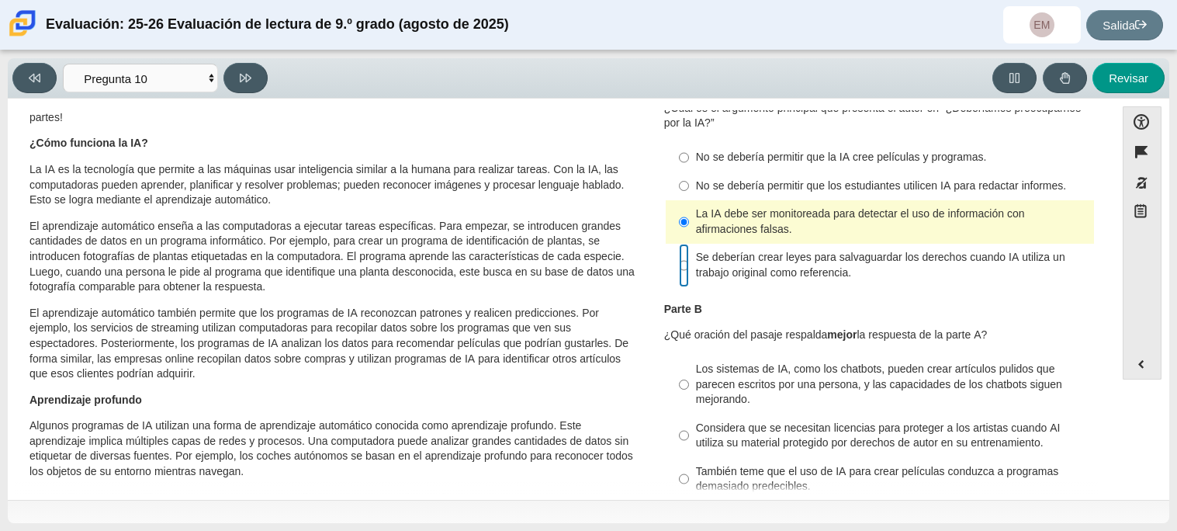
radio input "false"
radio input "true"
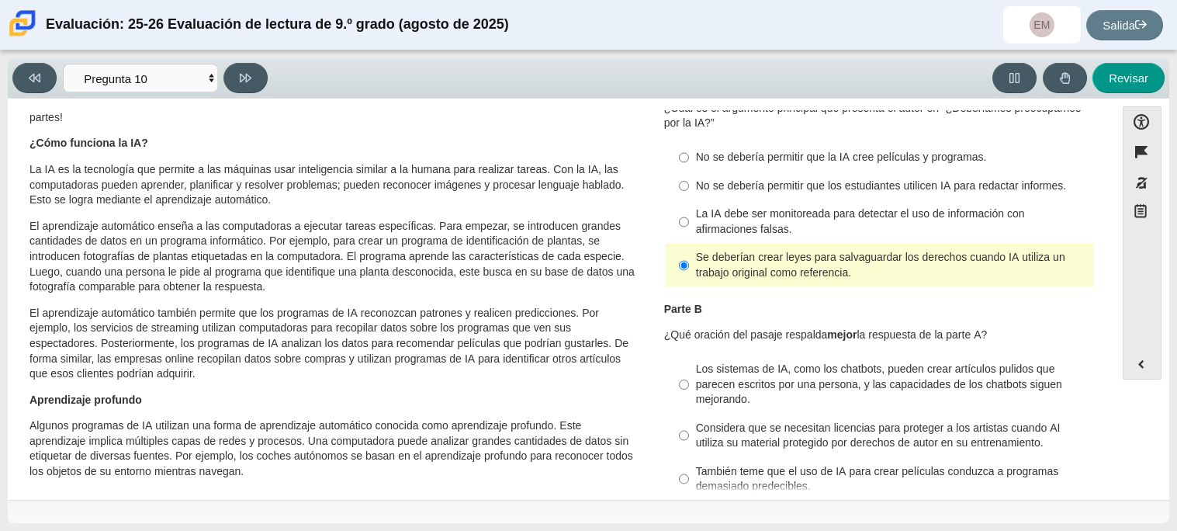
click at [789, 225] on div "La IA debe ser monitoreada para detectar el uso de información con afirmaciones…" at bounding box center [892, 221] width 392 height 30
click at [689, 225] on input "La IA debe ser monitoreada para detectar el uso de información con afirmaciones…" at bounding box center [684, 221] width 10 height 43
radio input "true"
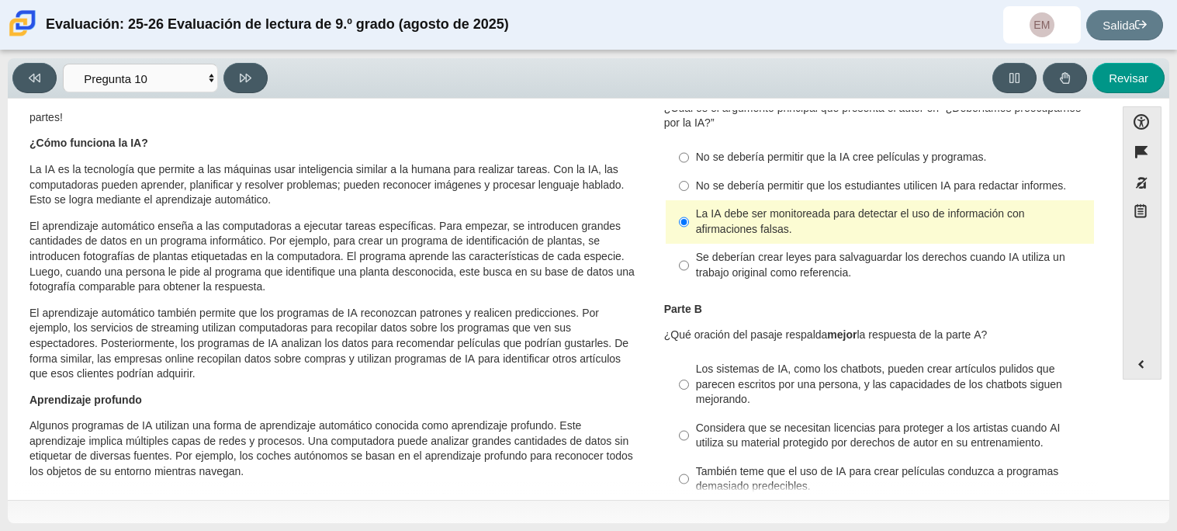
drag, startPoint x: 1108, startPoint y: 196, endPoint x: 1108, endPoint y: 216, distance: 20.2
click at [1108, 216] on div "Opciones de accesibilidad Cerca Esquema de colores Tamaño de fuente Zoom [MEDIC…" at bounding box center [589, 297] width 1146 height 383
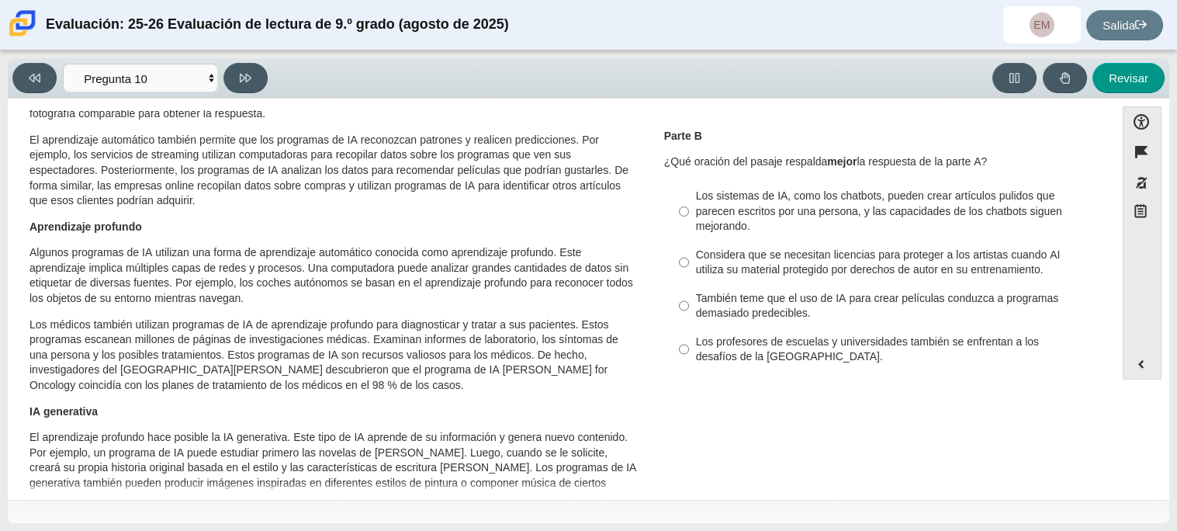
scroll to position [268, 0]
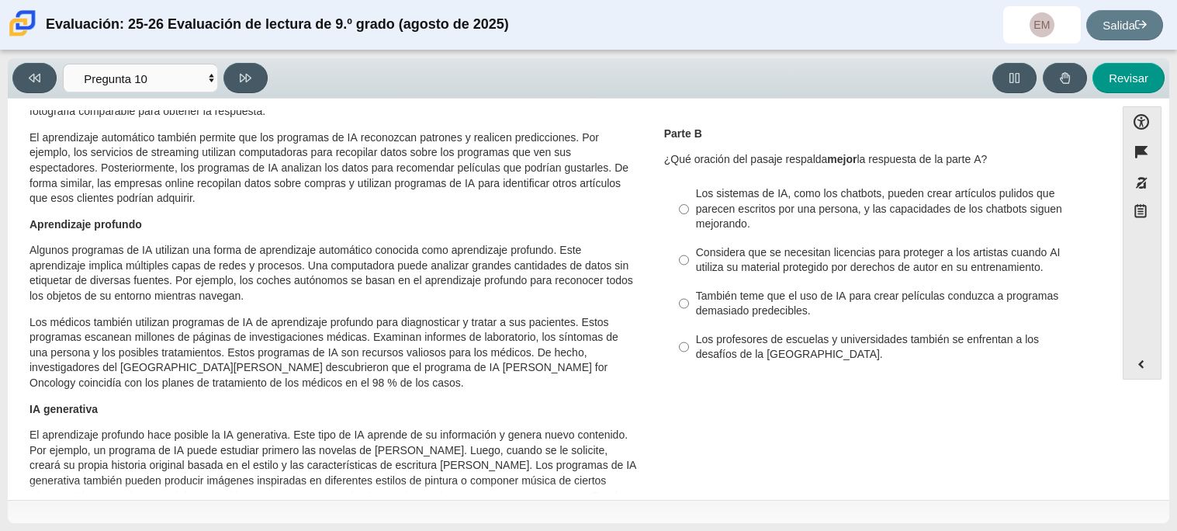
click at [1098, 238] on div "Pregunta 1 Esta pregunta tiene dos partes. Primero, responde la parte A. Luego,…" at bounding box center [880, 116] width 455 height 525
click at [1109, 237] on div "Opciones de accesibilidad Cerca Esquema de colores Tamaño de fuente Zoom [MEDIC…" at bounding box center [589, 297] width 1146 height 383
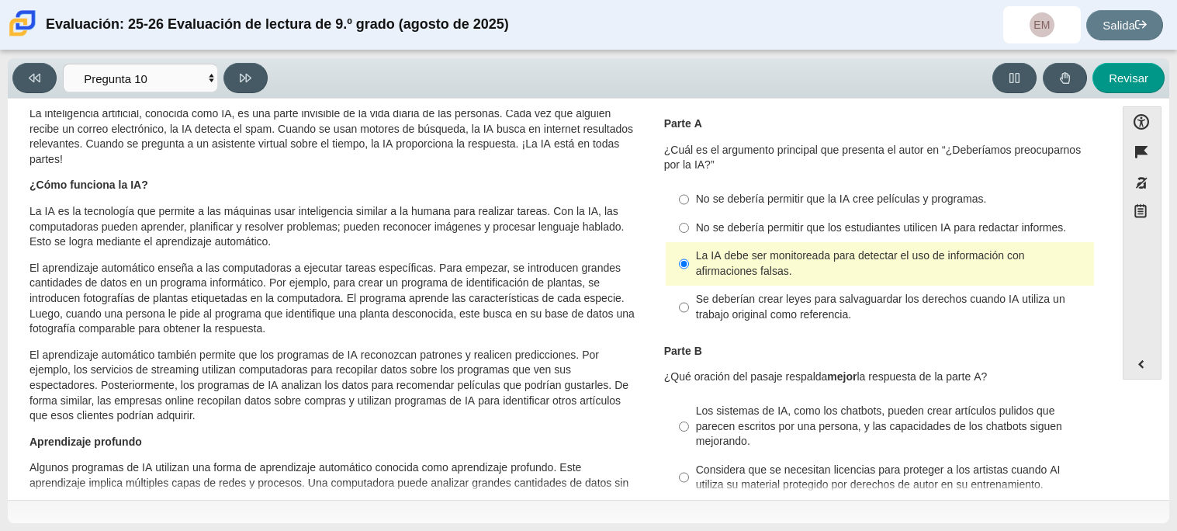
scroll to position [54, 0]
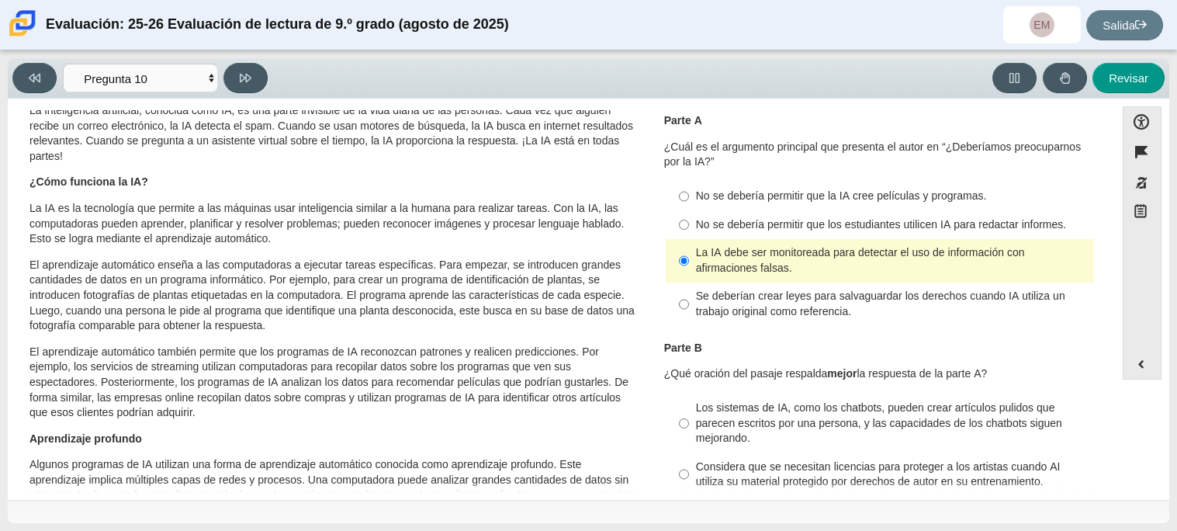
click at [686, 196] on label "No se debería permitir que la IA cree películas y programas. No se debería perm…" at bounding box center [881, 196] width 426 height 28
click at [686, 196] on input "No se debería permitir que la IA cree películas y programas. No se debería perm…" at bounding box center [684, 196] width 10 height 28
radio input "true"
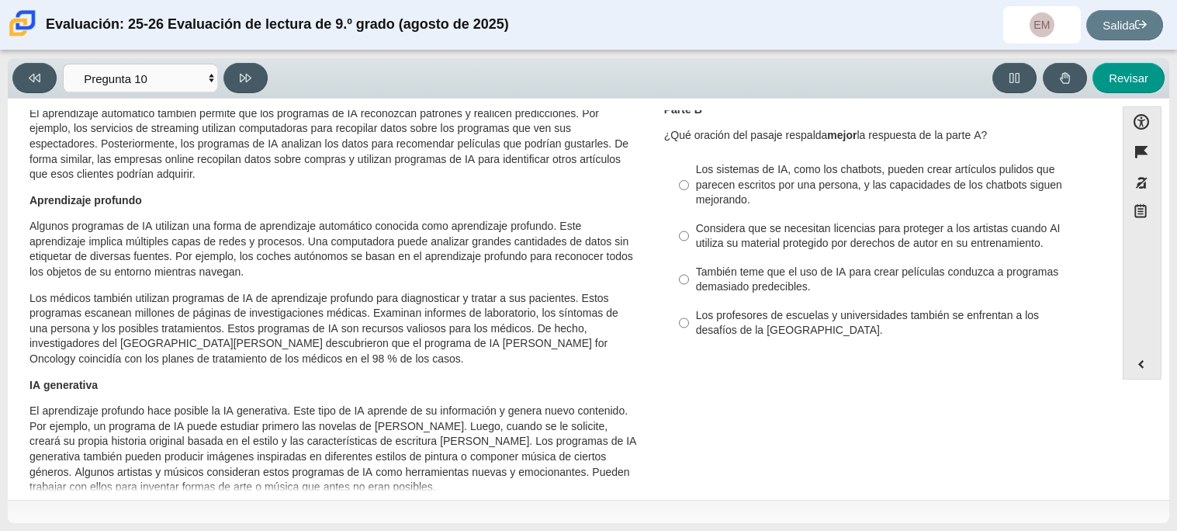
scroll to position [294, 0]
click at [801, 276] on font "También teme que el uso de IA para crear películas conduzca a programas demasia…" at bounding box center [877, 276] width 362 height 29
click at [689, 276] on input "También teme que el uso de IA para crear películas conduzca a programas demasia…" at bounding box center [684, 276] width 10 height 43
radio input "true"
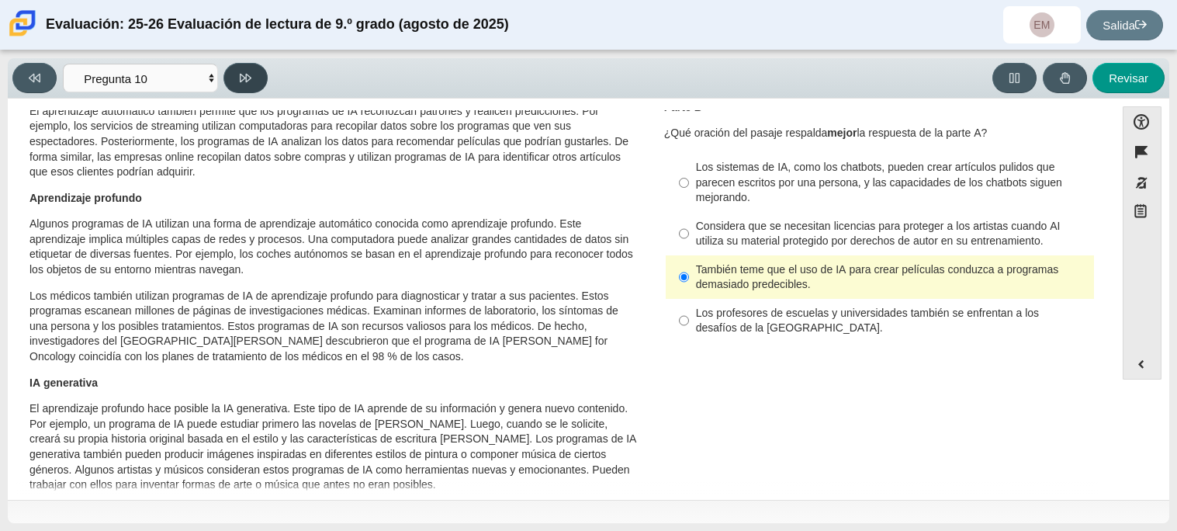
click at [254, 65] on button at bounding box center [246, 78] width 44 height 30
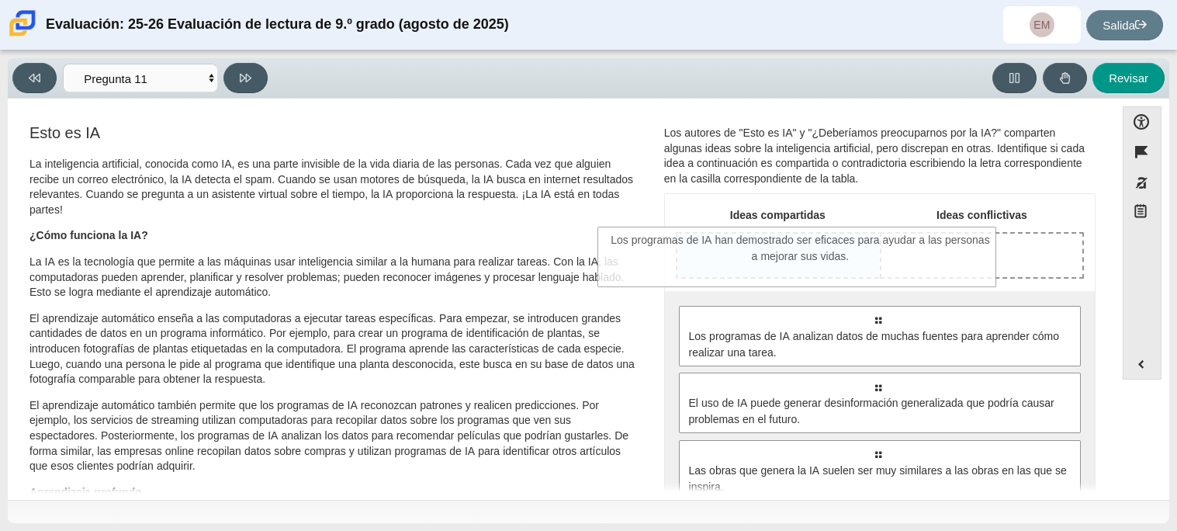
drag, startPoint x: 886, startPoint y: 352, endPoint x: 809, endPoint y: 272, distance: 110.9
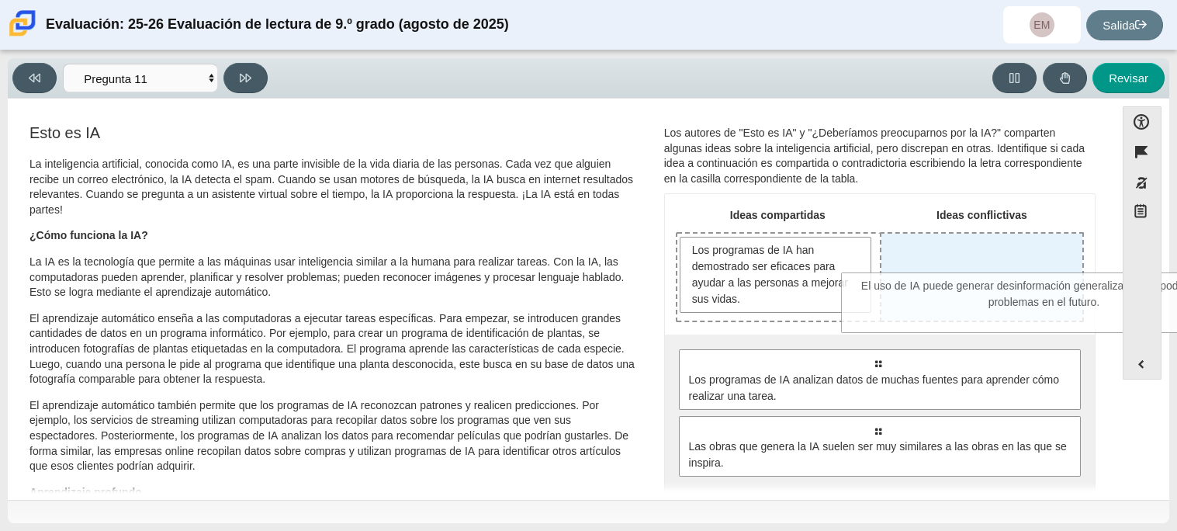
drag, startPoint x: 810, startPoint y: 435, endPoint x: 978, endPoint y: 292, distance: 220.2
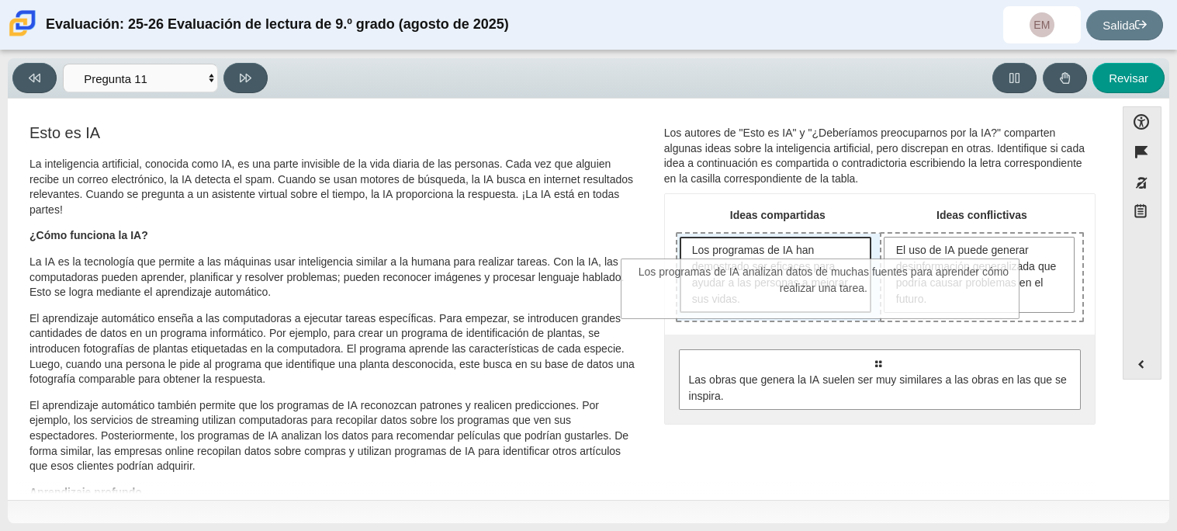
drag, startPoint x: 845, startPoint y: 377, endPoint x: 792, endPoint y: 287, distance: 104.8
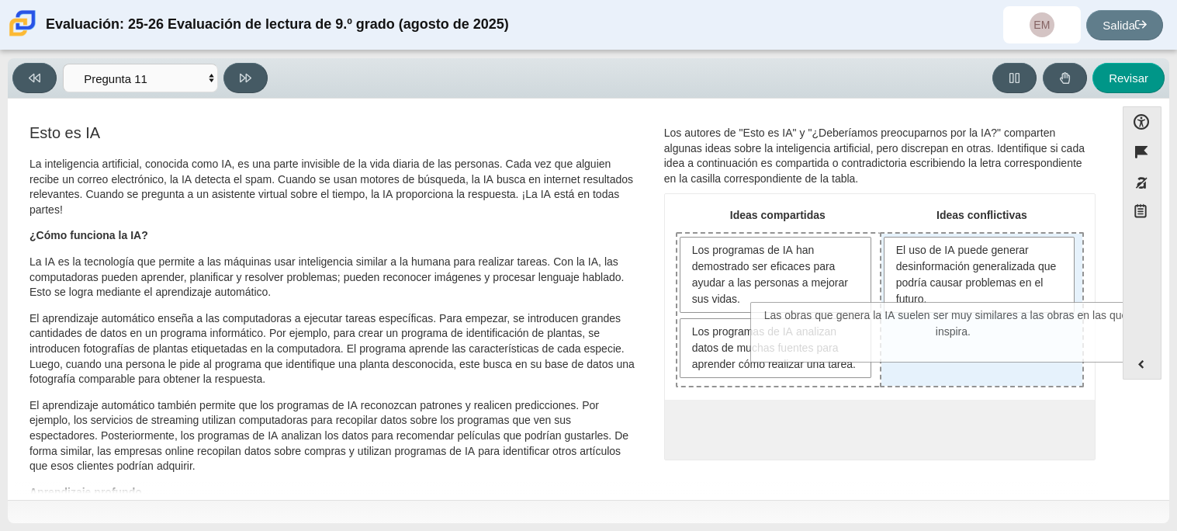
drag, startPoint x: 990, startPoint y: 449, endPoint x: 1066, endPoint y: 338, distance: 135.2
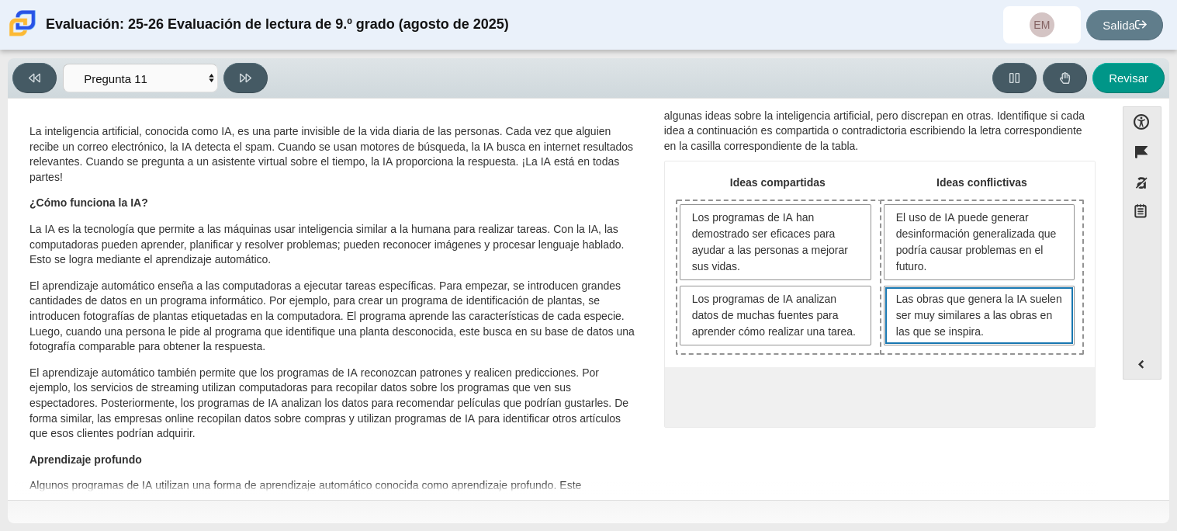
scroll to position [0, 0]
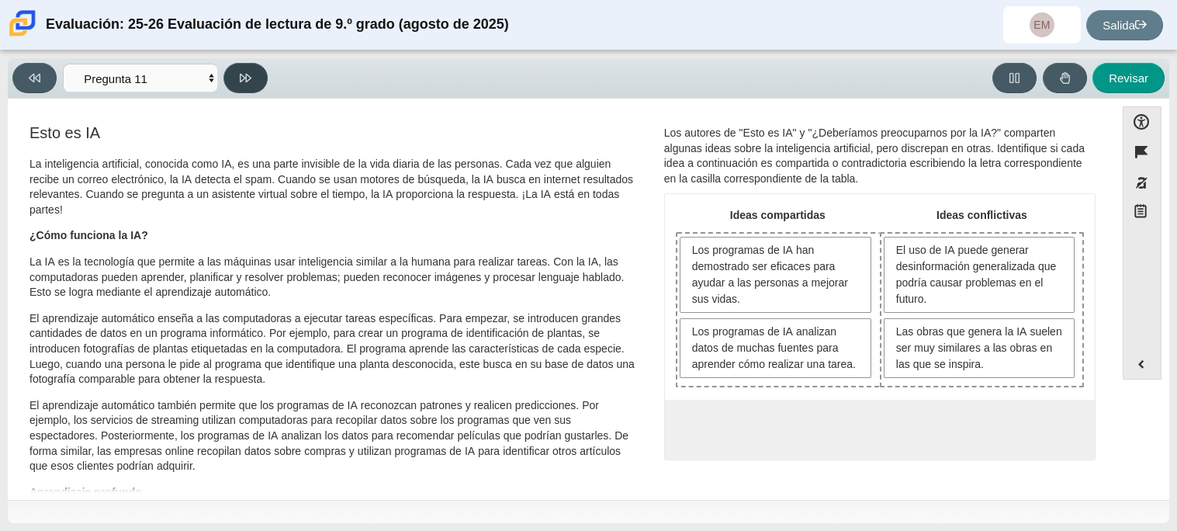
click at [252, 83] on button at bounding box center [246, 78] width 44 height 30
select select "c3effed4-44ce-4a19-bd96-1787f34e9b4c"
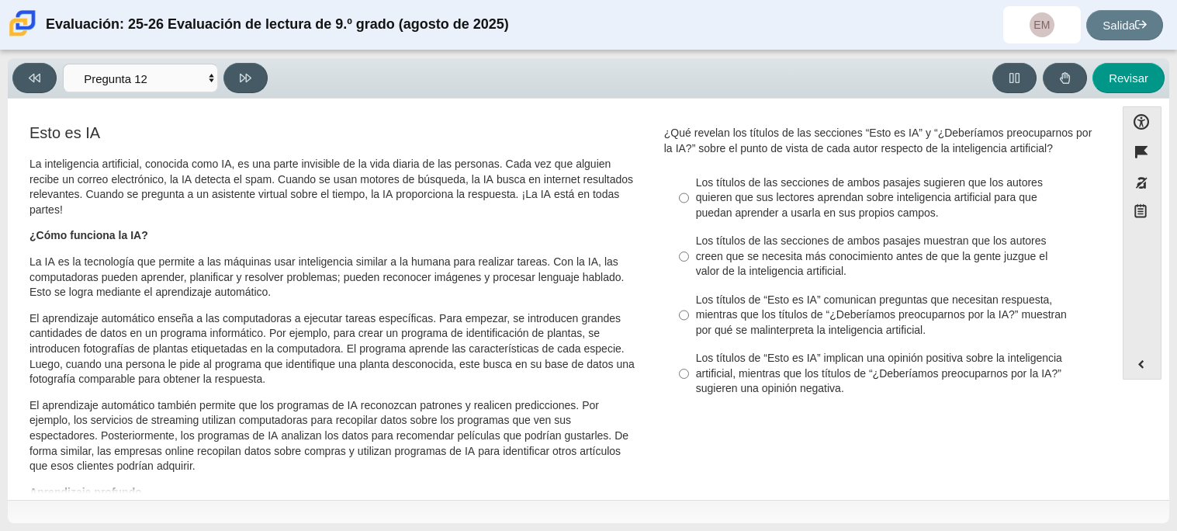
click at [715, 203] on font "Los títulos de las secciones de ambos pasajes sugieren que los autores quieren …" at bounding box center [869, 197] width 347 height 44
click at [689, 203] on input "Los títulos de las secciones de ambos pasajes sugieren que los autores quieren …" at bounding box center [684, 197] width 10 height 59
radio input "true"
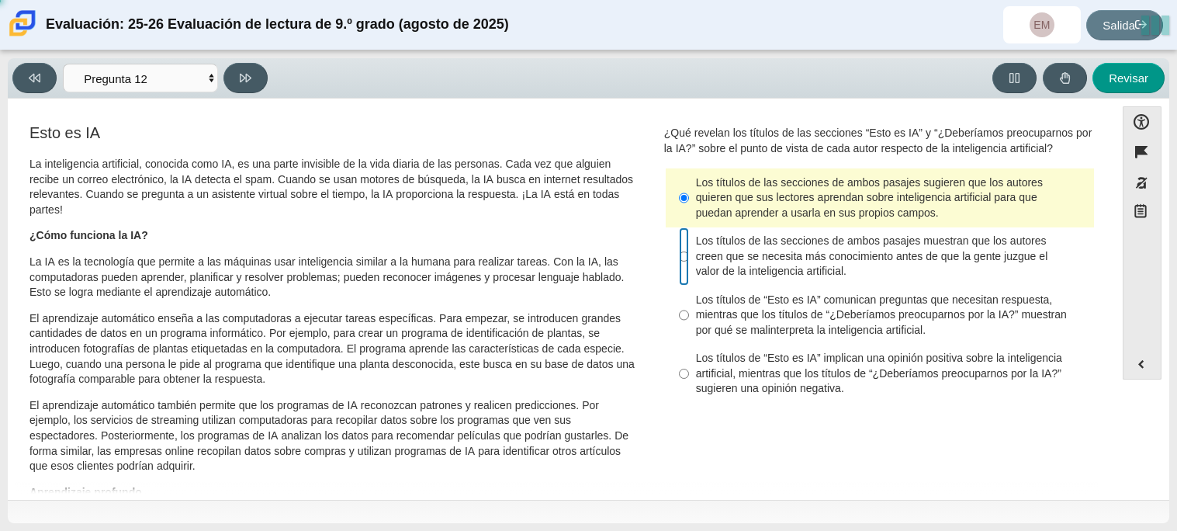
click at [679, 240] on input "Los títulos de las secciones de ambos pasajes muestran que los autores creen qu…" at bounding box center [684, 256] width 10 height 59
radio input "true"
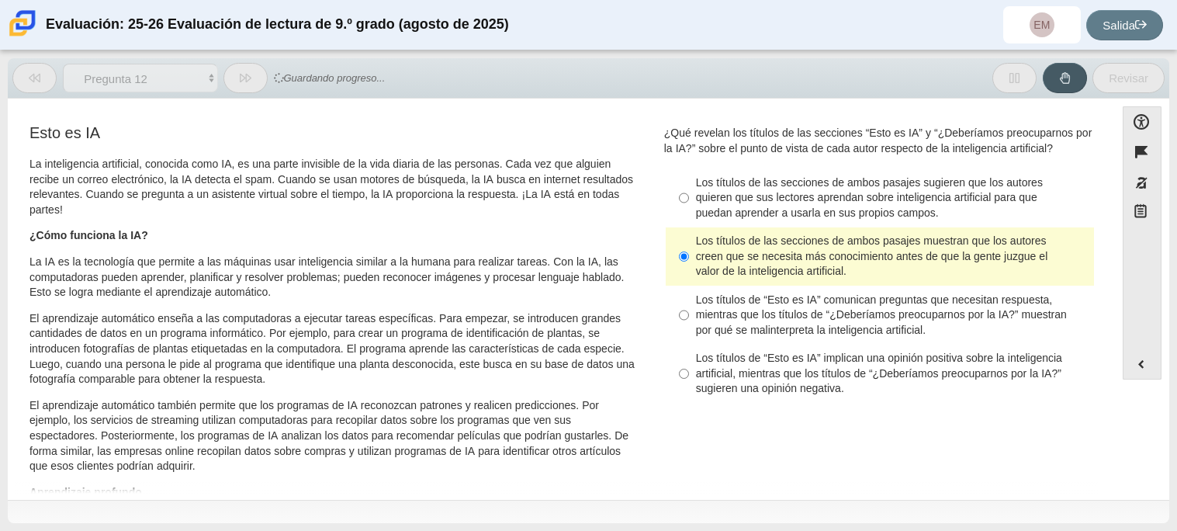
click at [728, 369] on font "Los títulos de “Esto es IA” implican una opinión positiva sobre la inteligencia…" at bounding box center [879, 373] width 366 height 44
click at [689, 369] on input "Los títulos de “Esto es IA” implican una opinión positiva sobre la inteligencia…" at bounding box center [684, 374] width 10 height 59
radio input "true"
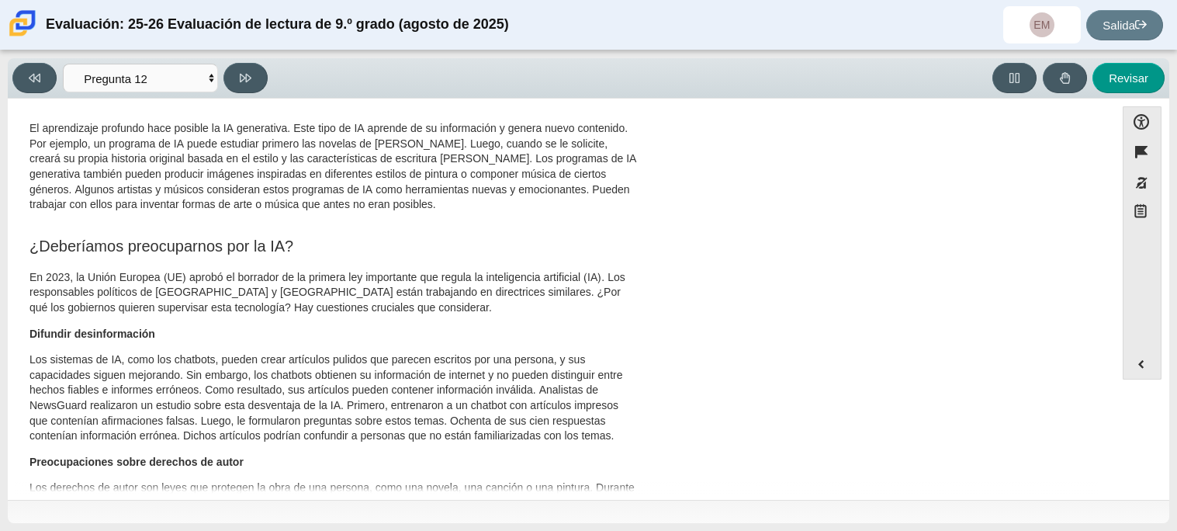
scroll to position [65, 0]
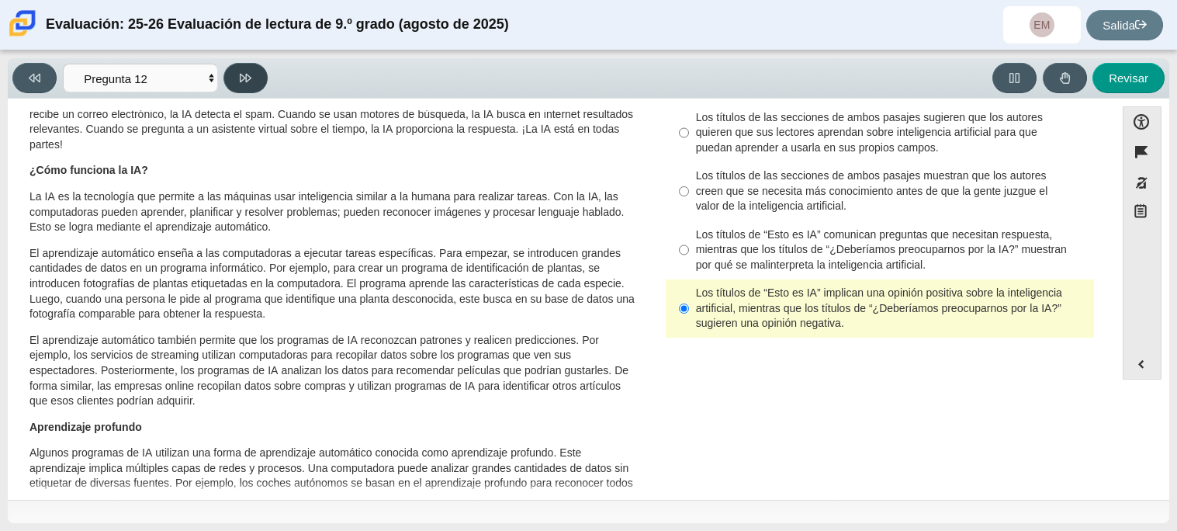
click at [229, 73] on button at bounding box center [246, 78] width 44 height 30
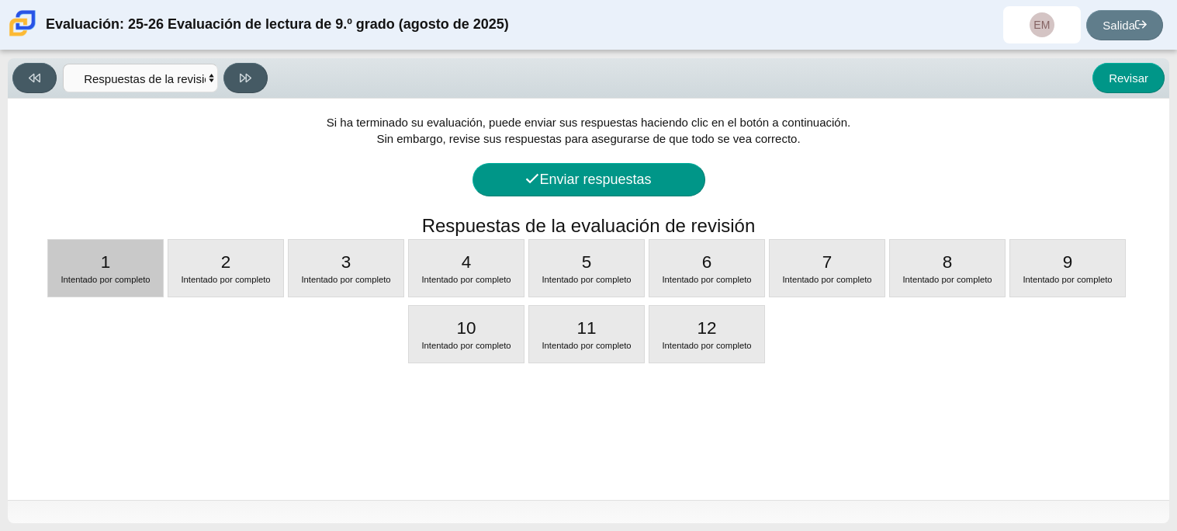
click at [129, 286] on div "Intentado por completo" at bounding box center [105, 280] width 115 height 12
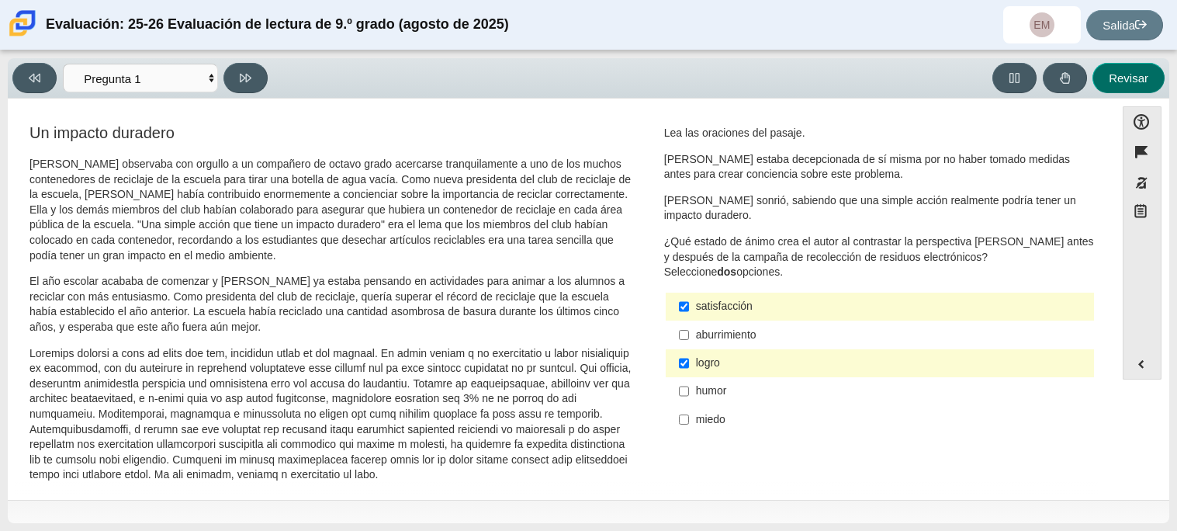
click at [1139, 66] on button "Revisar" at bounding box center [1129, 78] width 72 height 30
select select "review"
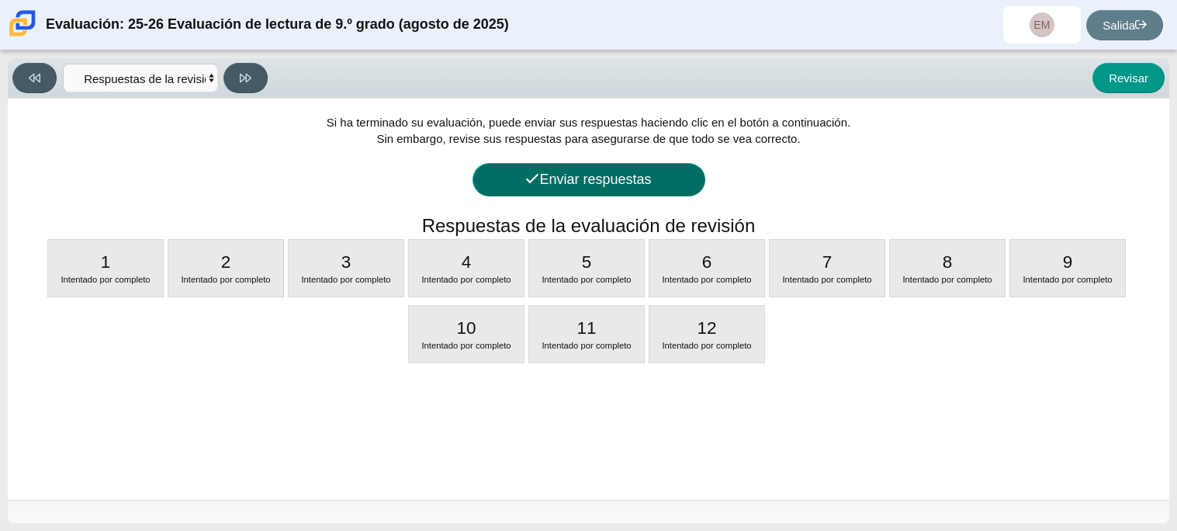
click at [591, 172] on font "Enviar respuestas" at bounding box center [595, 180] width 112 height 16
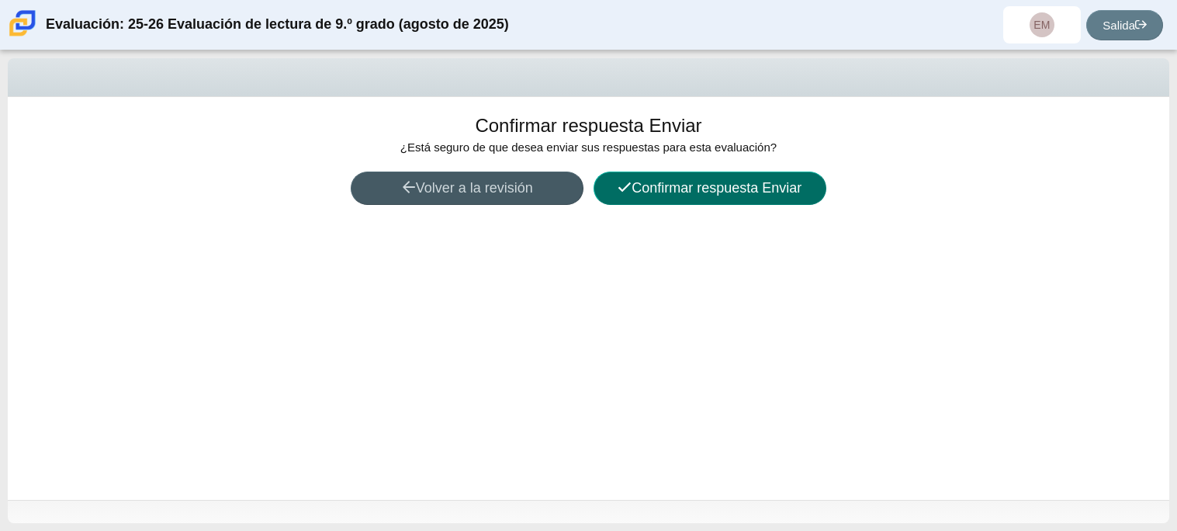
click at [678, 190] on font "Confirmar respuesta Enviar" at bounding box center [717, 188] width 170 height 16
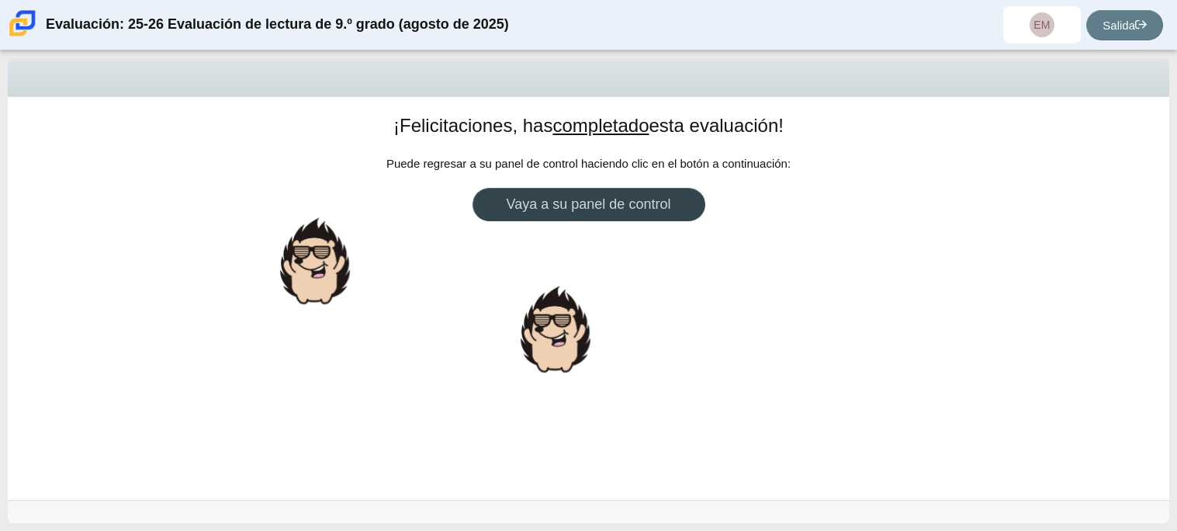
click at [679, 210] on link "Vaya a su panel de control" at bounding box center [589, 204] width 233 height 33
